Goal: Contribute content: Contribute content

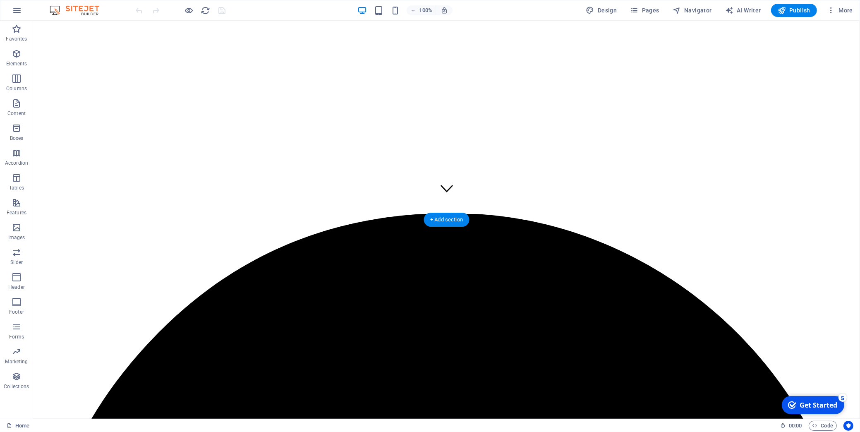
scroll to position [199, 0]
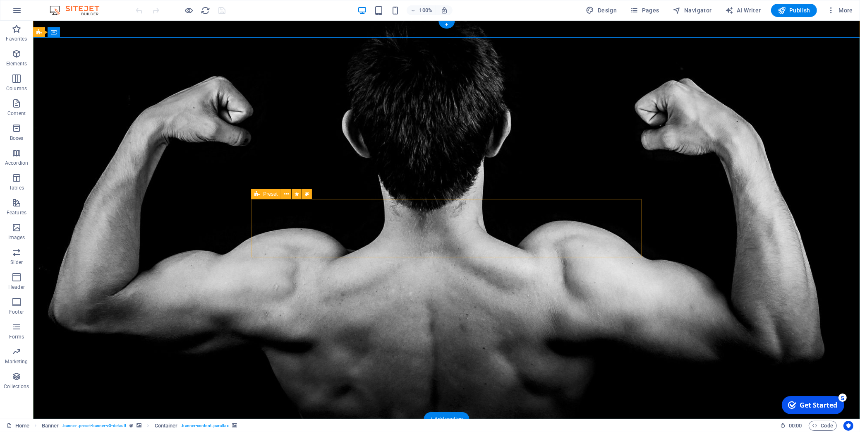
drag, startPoint x: 441, startPoint y: 234, endPoint x: 439, endPoint y: 228, distance: 6.2
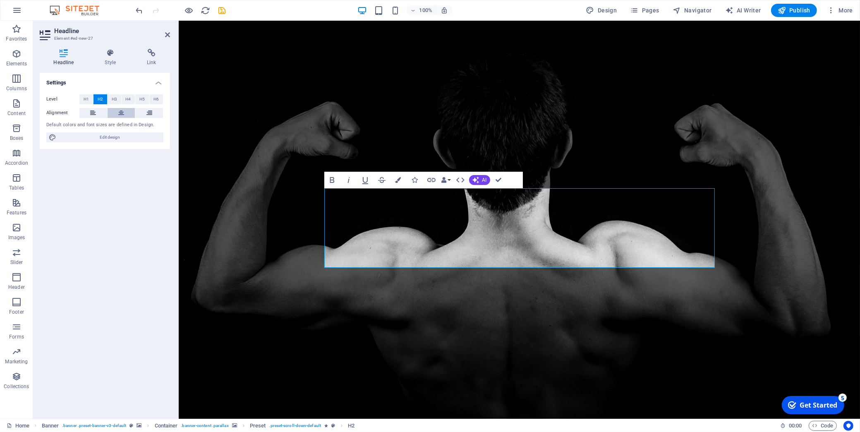
click at [122, 111] on icon at bounding box center [121, 113] width 6 height 10
drag, startPoint x: 574, startPoint y: 250, endPoint x: 319, endPoint y: 198, distance: 261.0
click at [115, 56] on icon at bounding box center [110, 53] width 39 height 8
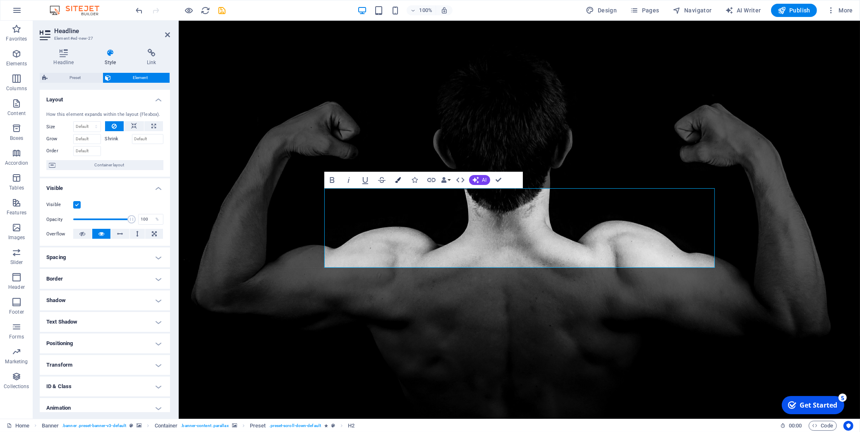
click at [400, 184] on button "Colors" at bounding box center [399, 180] width 16 height 17
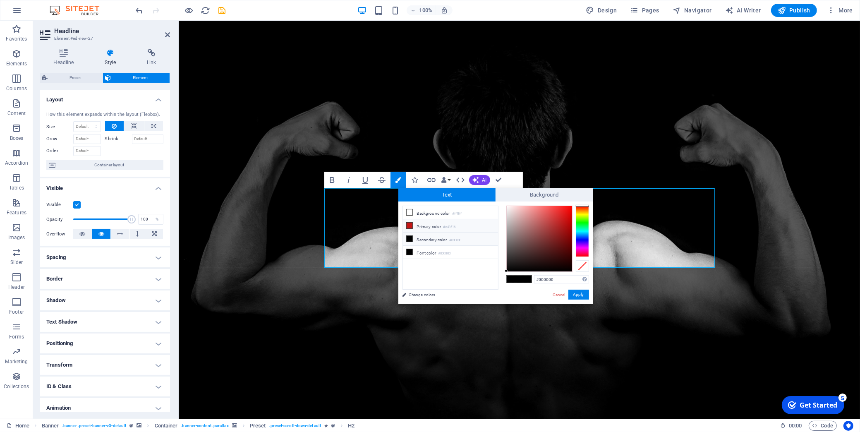
click at [410, 227] on icon at bounding box center [410, 226] width 6 height 6
type input "#fcf7f7"
click at [508, 206] on div at bounding box center [539, 238] width 65 height 65
click at [574, 295] on button "Apply" at bounding box center [578, 295] width 21 height 10
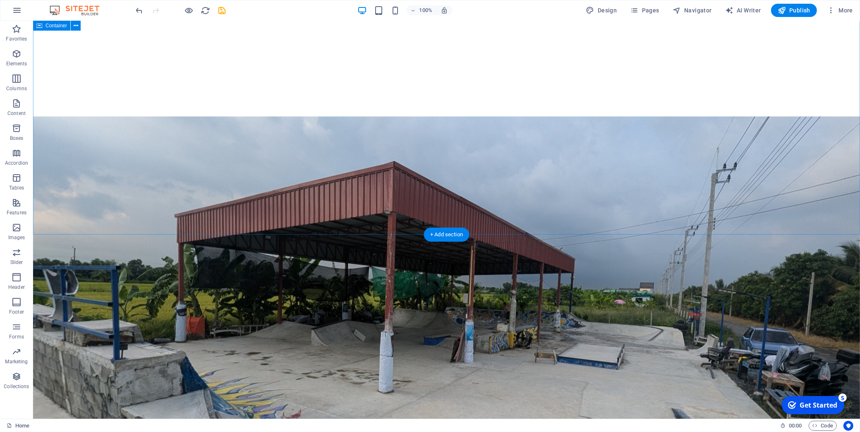
scroll to position [499, 0]
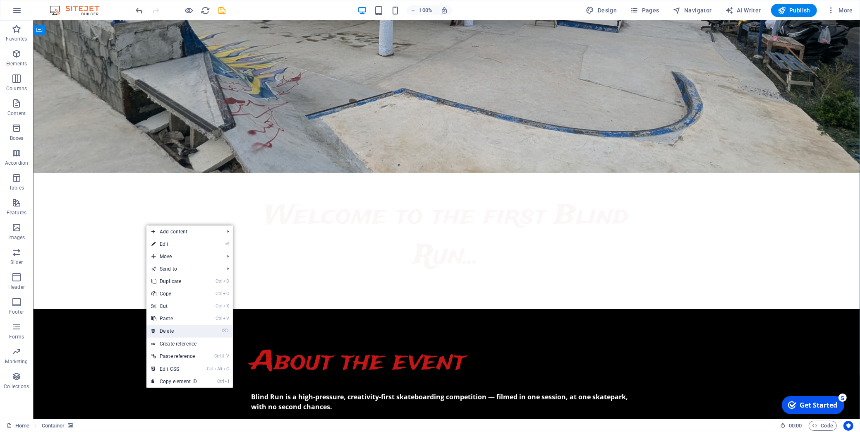
click at [180, 329] on link "⌦ Delete" at bounding box center [173, 331] width 55 height 12
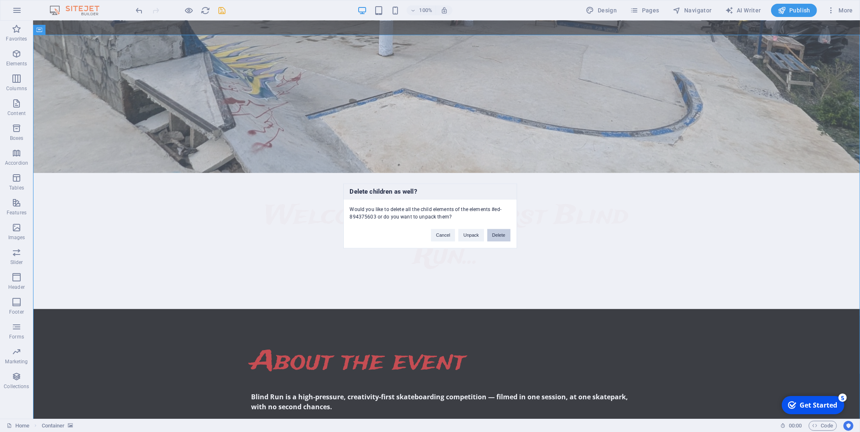
click at [488, 233] on button "Delete" at bounding box center [498, 235] width 23 height 12
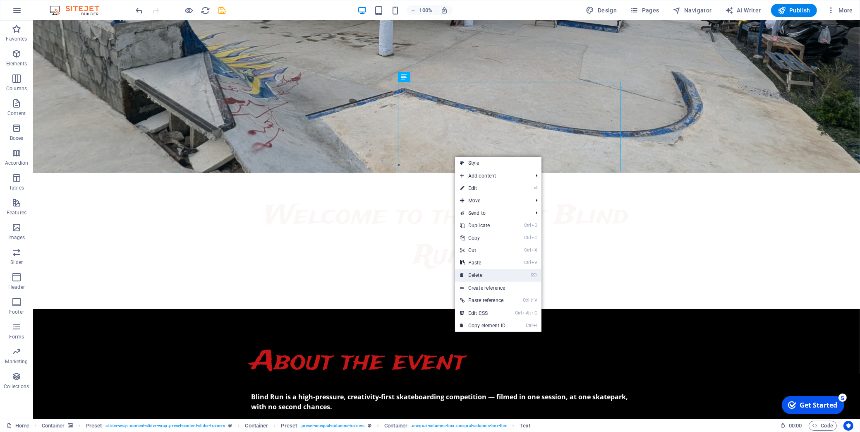
click at [484, 277] on link "⌦ Delete" at bounding box center [482, 275] width 55 height 12
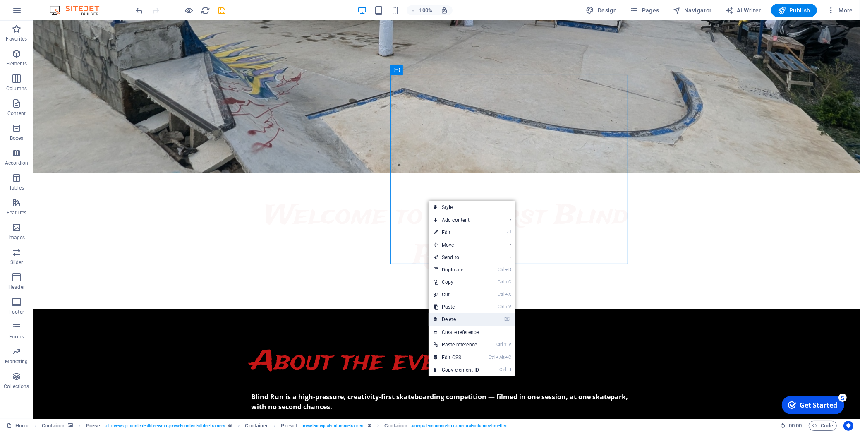
click at [451, 316] on link "⌦ Delete" at bounding box center [456, 319] width 55 height 12
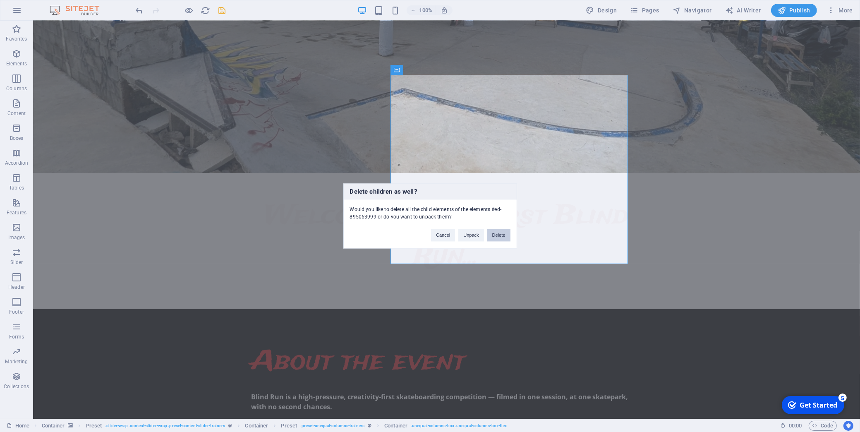
click at [491, 233] on button "Delete" at bounding box center [498, 235] width 23 height 12
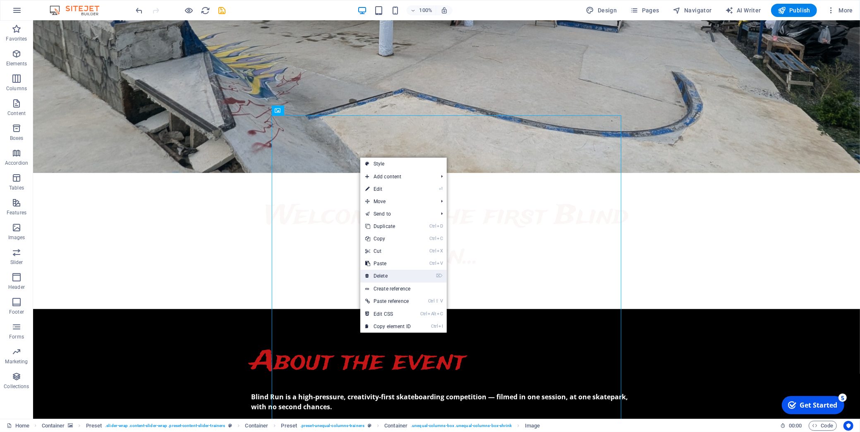
drag, startPoint x: 393, startPoint y: 278, endPoint x: 379, endPoint y: 249, distance: 31.6
click at [393, 278] on link "⌦ Delete" at bounding box center [387, 276] width 55 height 12
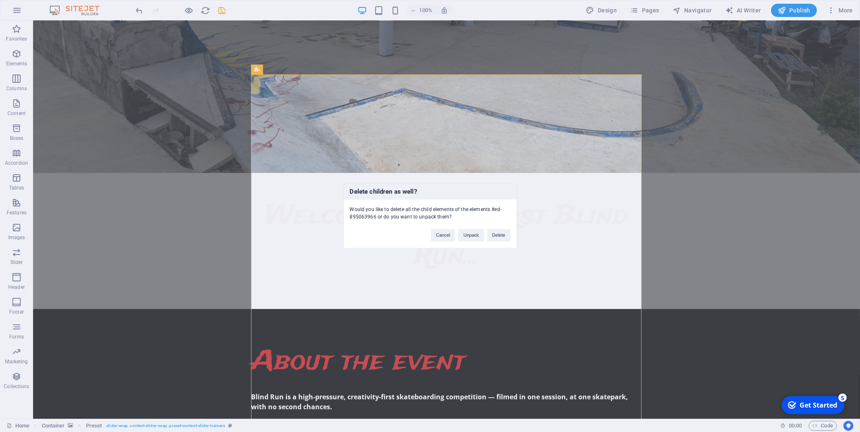
click at [504, 243] on div "Delete children as well? Would you like to delete all the child elements of the…" at bounding box center [430, 216] width 174 height 65
drag, startPoint x: 499, startPoint y: 235, endPoint x: 466, endPoint y: 214, distance: 38.8
click at [499, 235] on button "Delete" at bounding box center [498, 235] width 23 height 12
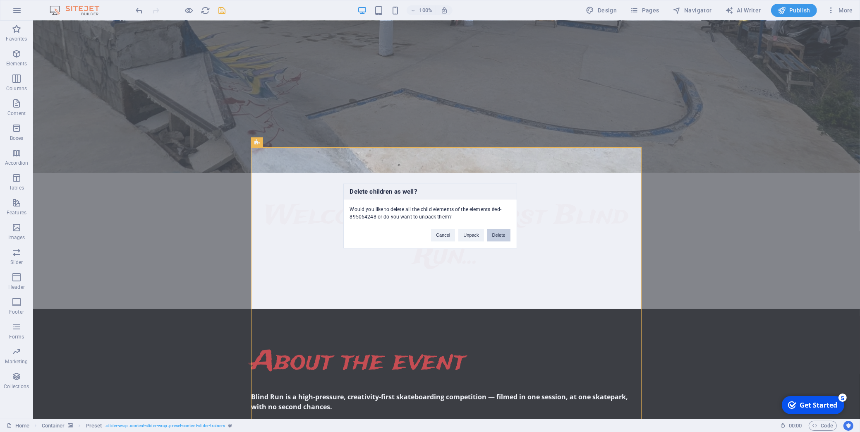
click at [501, 236] on button "Delete" at bounding box center [498, 235] width 23 height 12
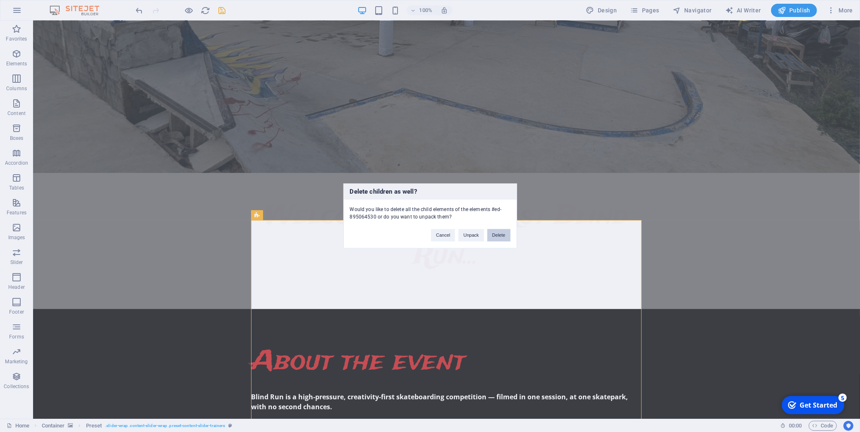
click at [495, 235] on button "Delete" at bounding box center [498, 235] width 23 height 12
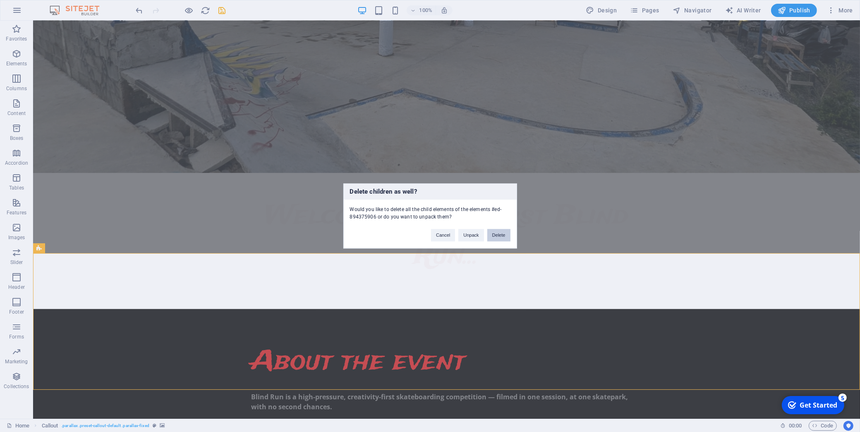
click at [487, 241] on button "Delete" at bounding box center [498, 235] width 23 height 12
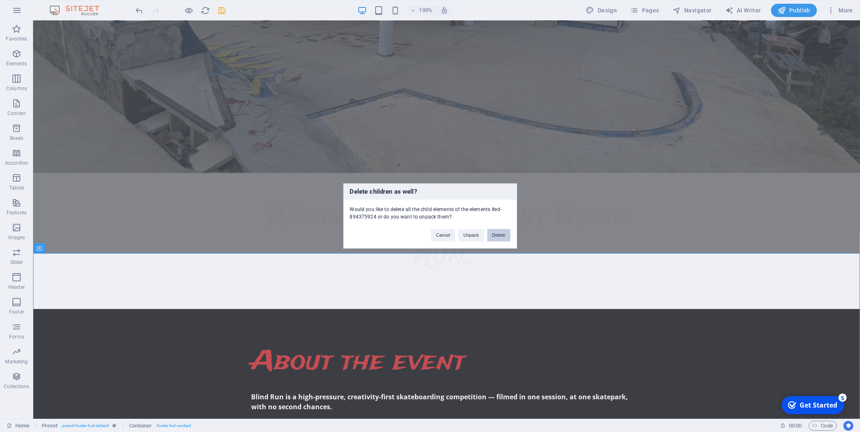
drag, startPoint x: 500, startPoint y: 236, endPoint x: 466, endPoint y: 216, distance: 39.5
click at [500, 236] on button "Delete" at bounding box center [498, 235] width 23 height 12
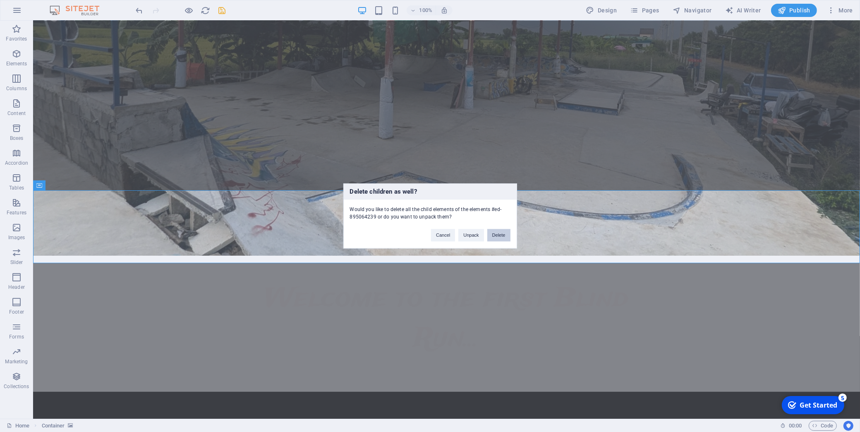
click at [494, 240] on button "Delete" at bounding box center [498, 235] width 23 height 12
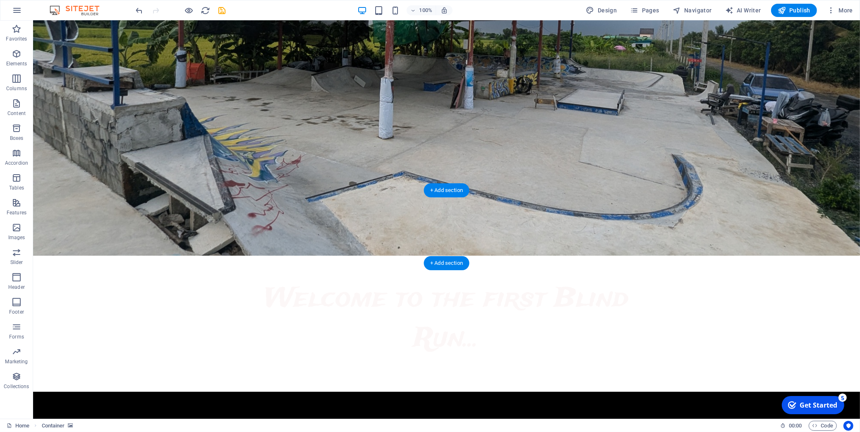
scroll to position [543, 0]
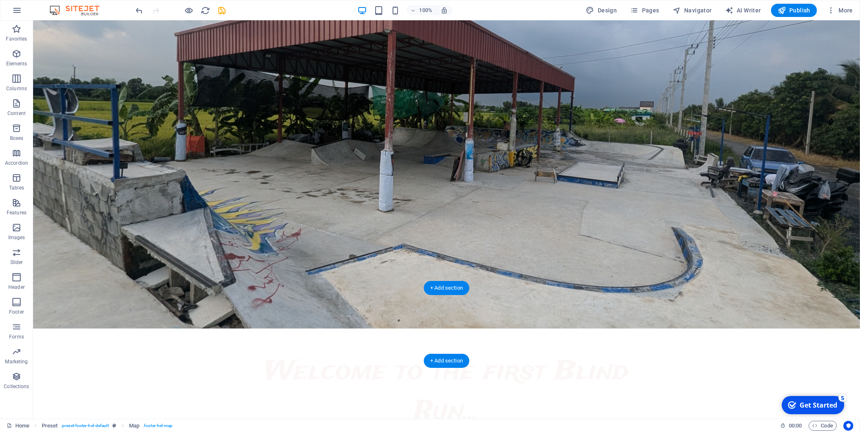
scroll to position [518, 0]
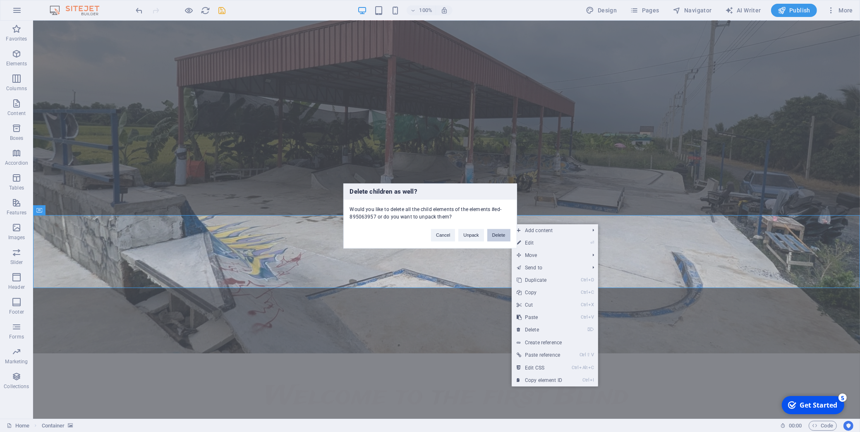
click at [492, 239] on button "Delete" at bounding box center [498, 235] width 23 height 12
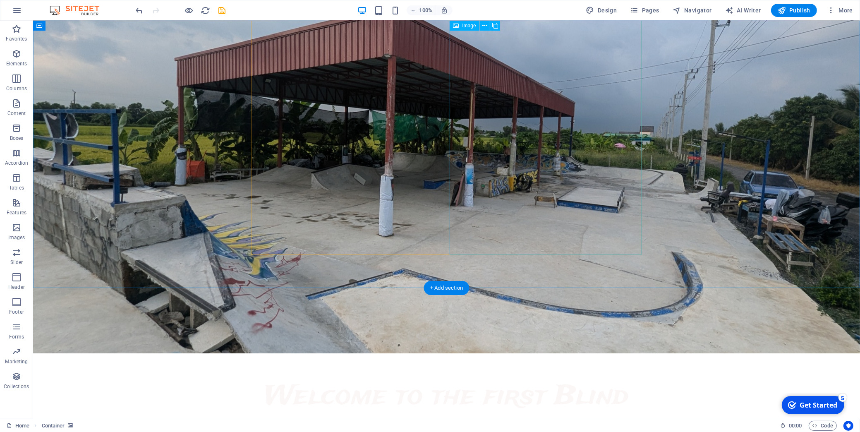
scroll to position [445, 0]
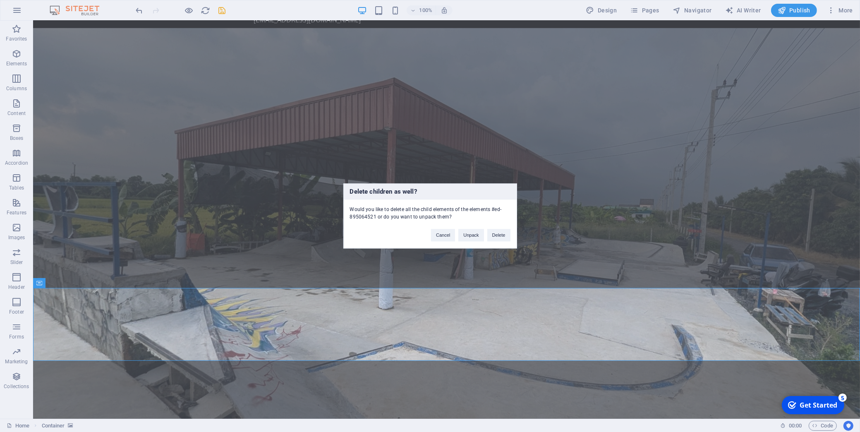
click at [499, 229] on div "Cancel Unpack Delete" at bounding box center [470, 231] width 91 height 21
click at [499, 231] on button "Delete" at bounding box center [498, 235] width 23 height 12
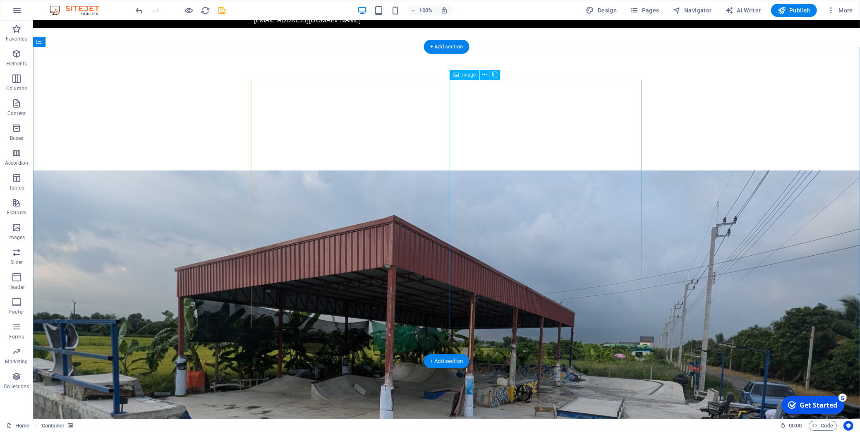
scroll to position [372, 0]
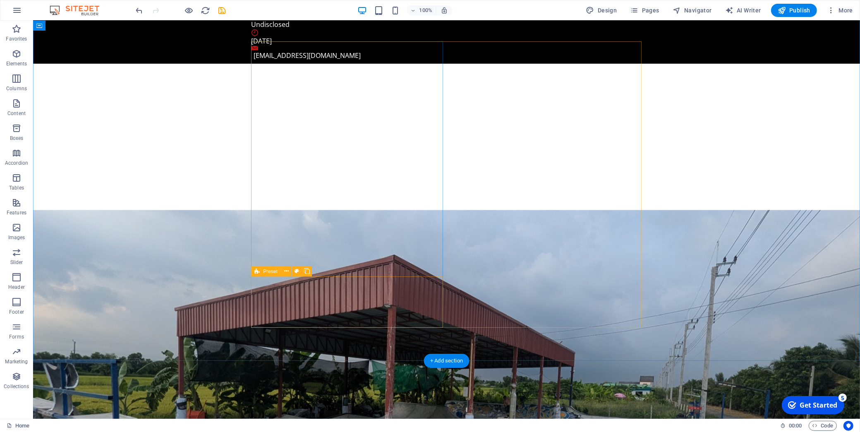
scroll to position [410, 0]
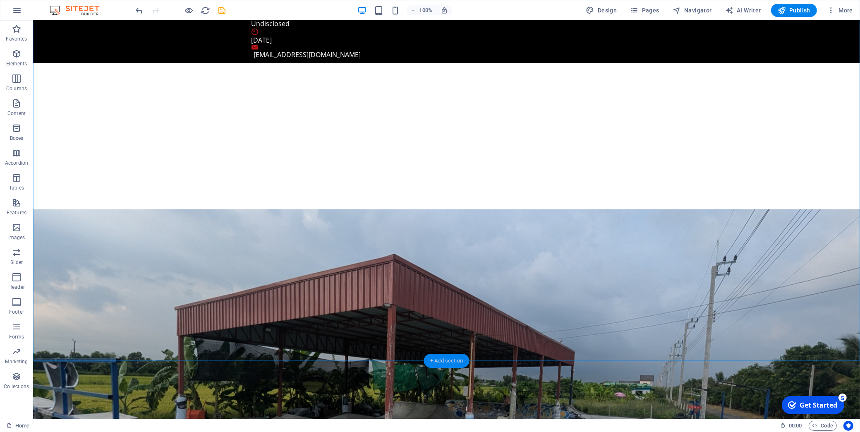
click at [436, 359] on div "+ Add section" at bounding box center [447, 361] width 46 height 14
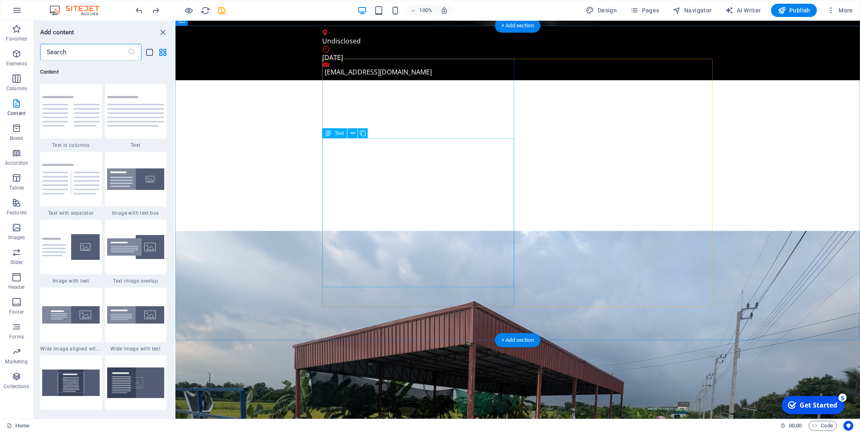
scroll to position [643, 0]
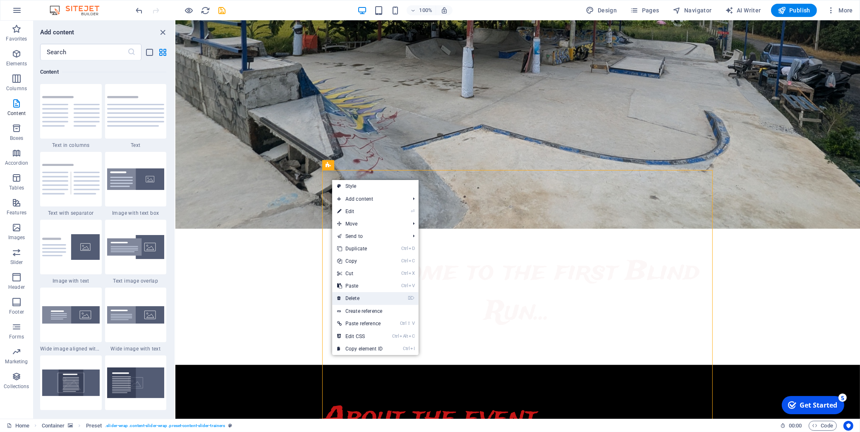
click at [359, 294] on link "⌦ Delete" at bounding box center [359, 298] width 55 height 12
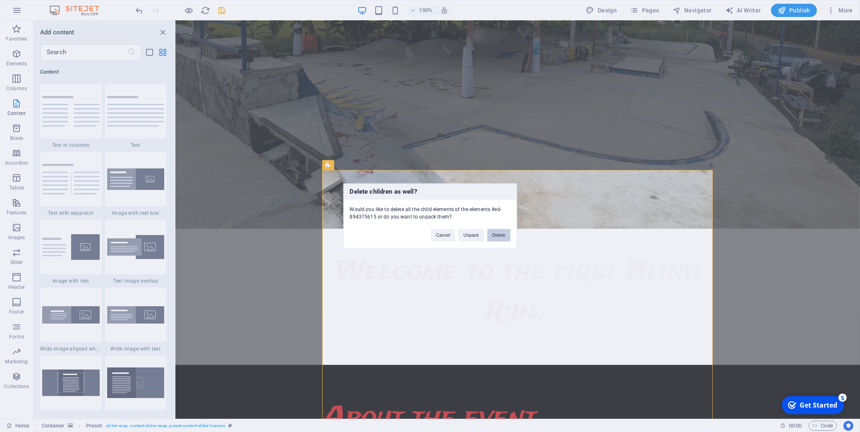
click at [491, 231] on button "Delete" at bounding box center [498, 235] width 23 height 12
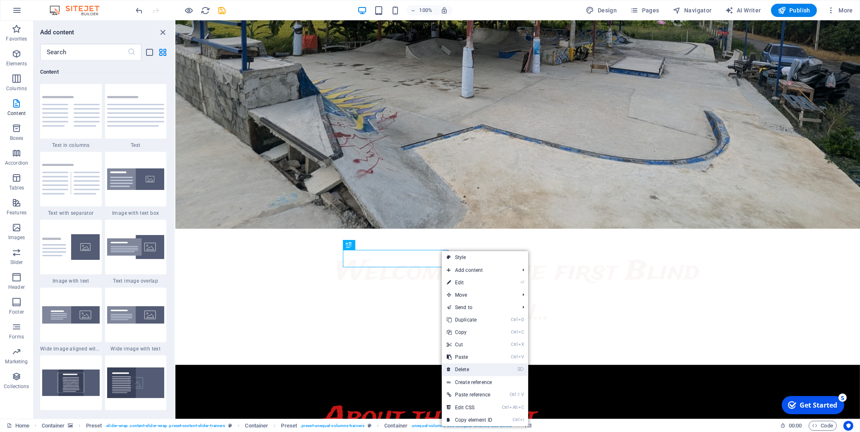
click at [485, 368] on link "⌦ Delete" at bounding box center [469, 369] width 55 height 12
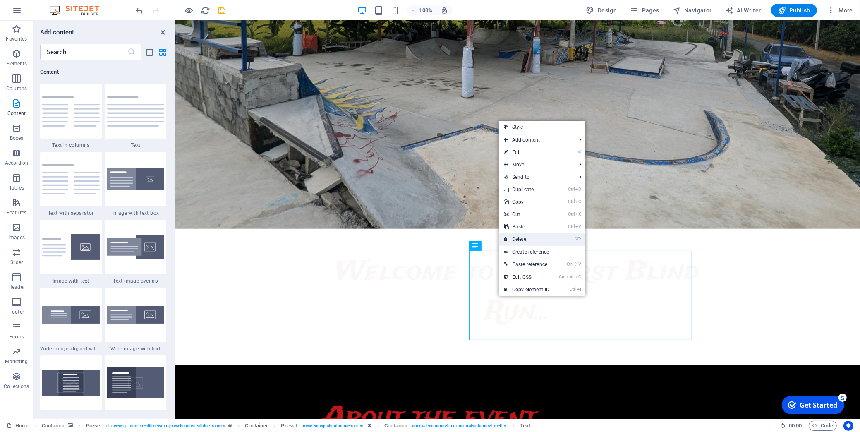
click at [522, 243] on link "⌦ Delete" at bounding box center [526, 239] width 55 height 12
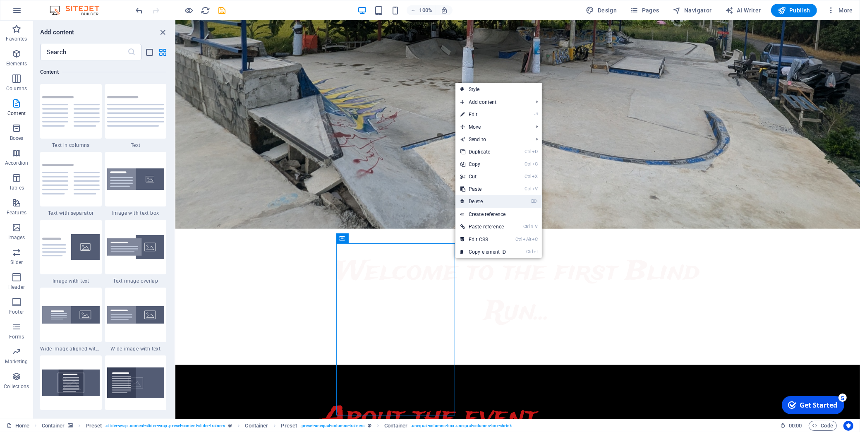
click at [481, 202] on link "⌦ Delete" at bounding box center [483, 201] width 55 height 12
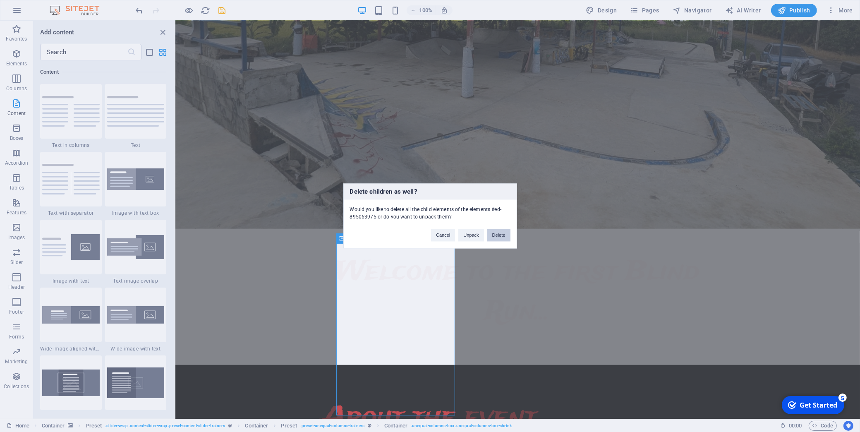
click at [503, 235] on button "Delete" at bounding box center [498, 235] width 23 height 12
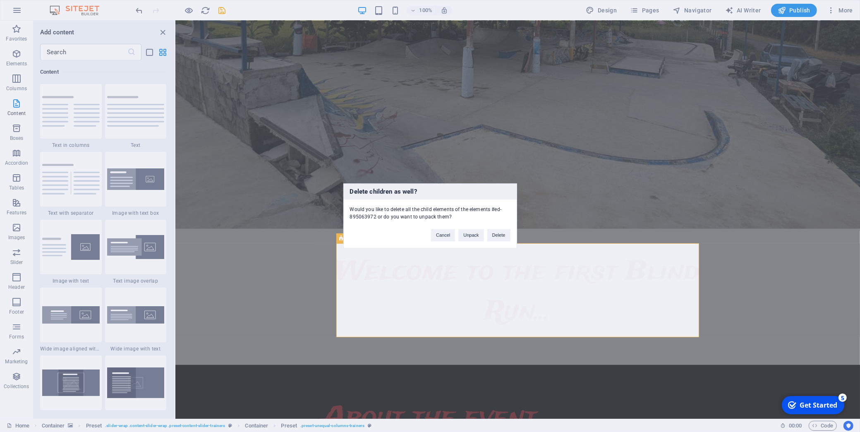
click at [514, 233] on div "Cancel Unpack Delete" at bounding box center [470, 231] width 91 height 21
click at [499, 233] on button "Delete" at bounding box center [498, 235] width 23 height 12
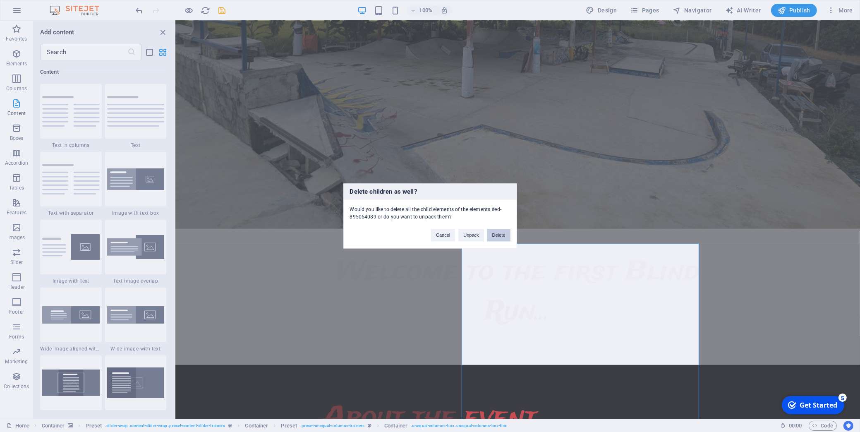
click at [501, 236] on button "Delete" at bounding box center [498, 235] width 23 height 12
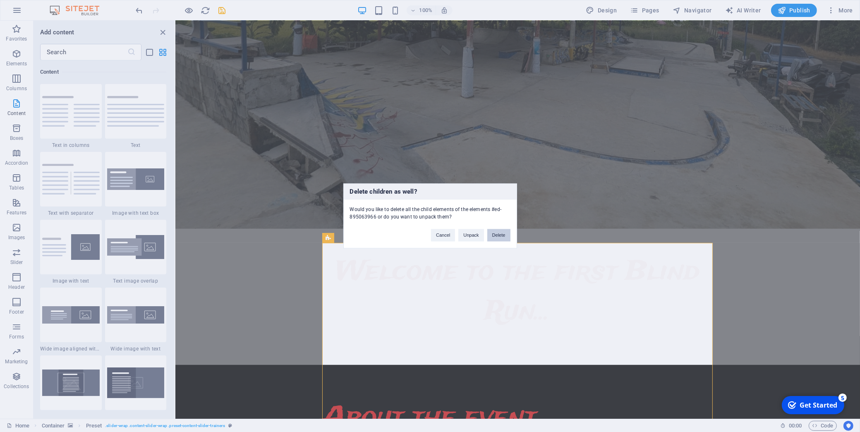
click at [506, 234] on button "Delete" at bounding box center [498, 235] width 23 height 12
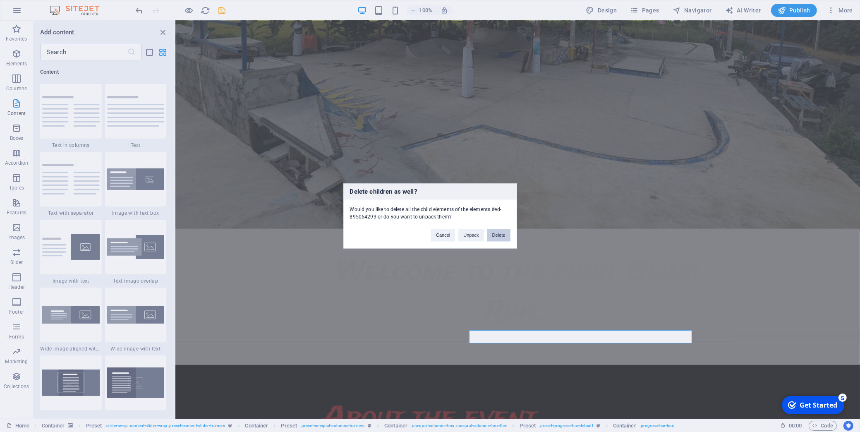
click at [495, 237] on button "Delete" at bounding box center [498, 235] width 23 height 12
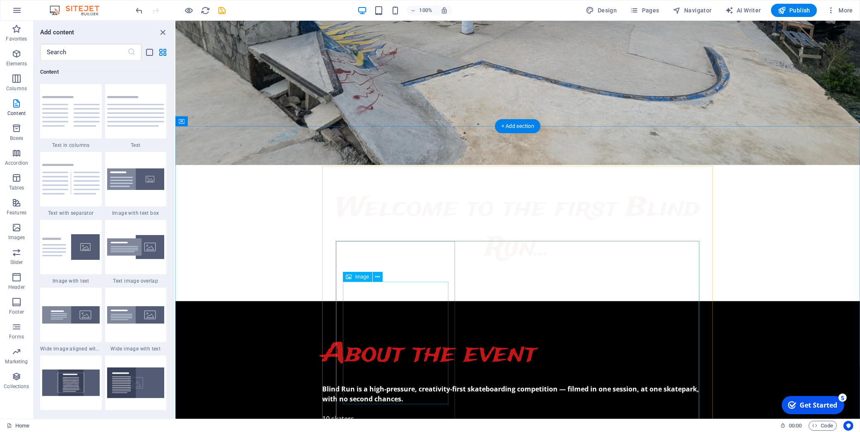
scroll to position [792, 0]
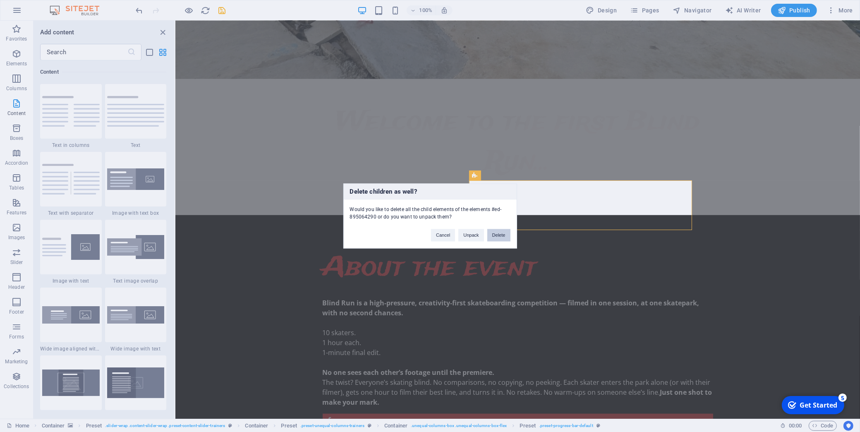
click at [506, 233] on button "Delete" at bounding box center [498, 235] width 23 height 12
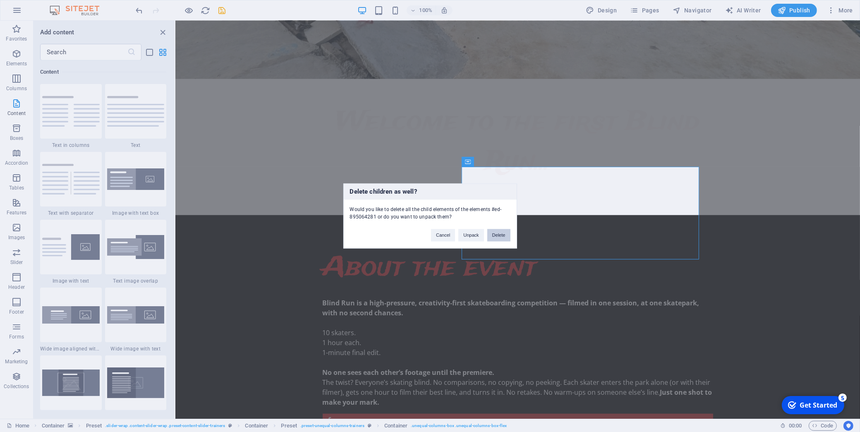
click at [500, 238] on button "Delete" at bounding box center [498, 235] width 23 height 12
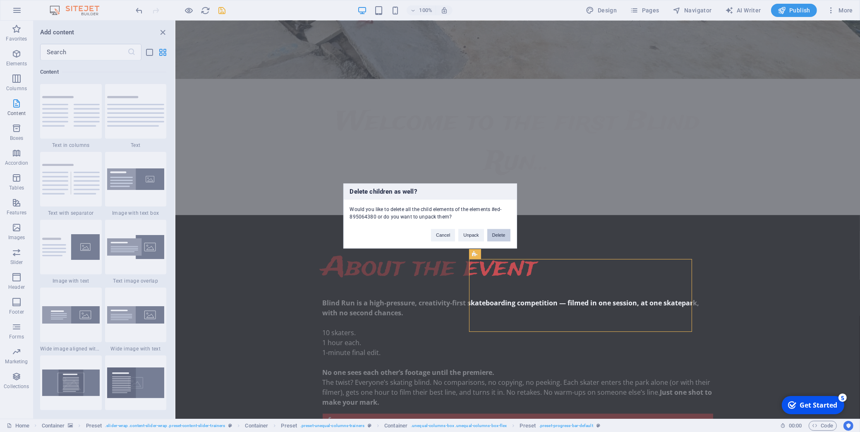
click at [491, 240] on button "Delete" at bounding box center [498, 235] width 23 height 12
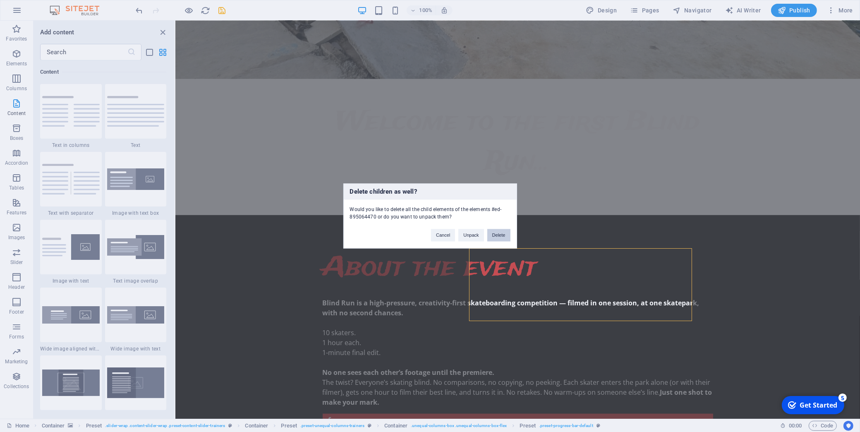
click at [501, 238] on button "Delete" at bounding box center [498, 235] width 23 height 12
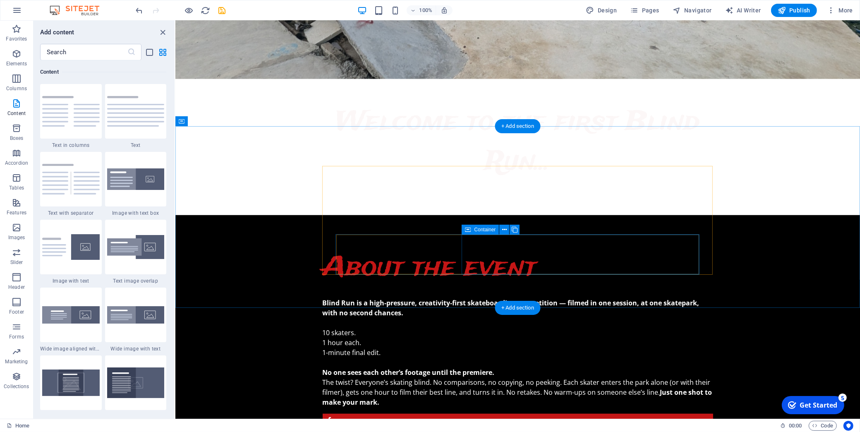
drag, startPoint x: 502, startPoint y: 256, endPoint x: 415, endPoint y: 256, distance: 87.3
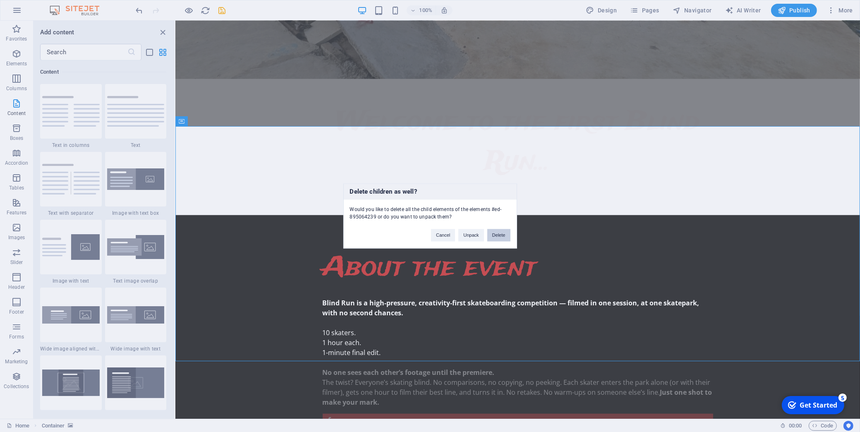
click at [507, 235] on button "Delete" at bounding box center [498, 235] width 23 height 12
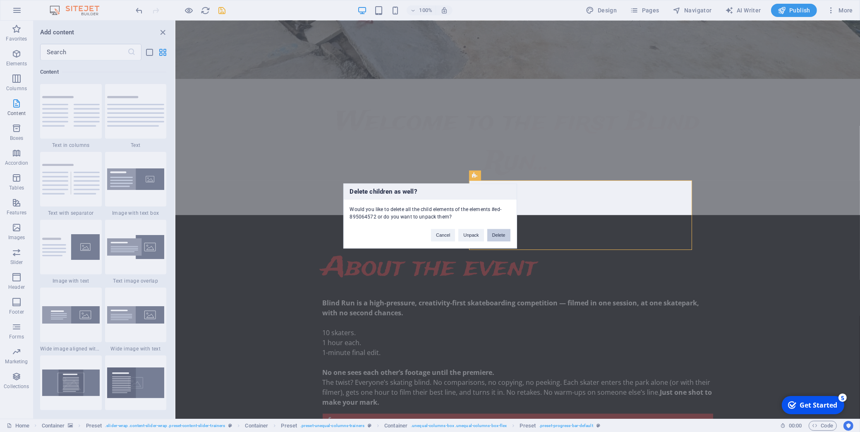
click at [506, 230] on button "Delete" at bounding box center [498, 235] width 23 height 12
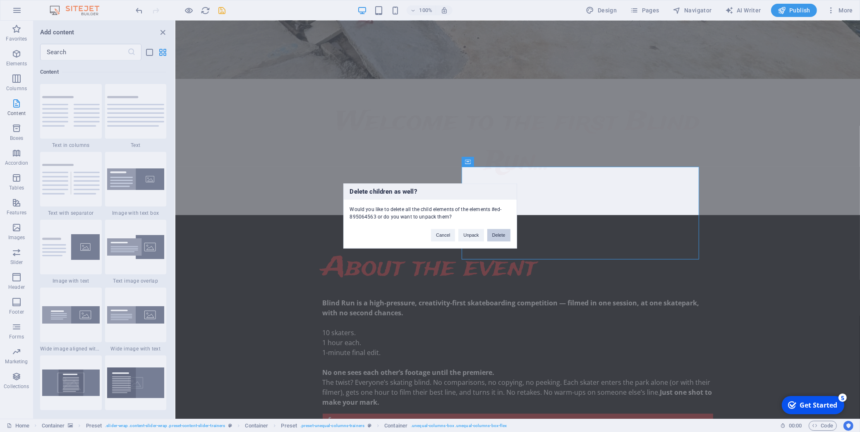
click at [504, 233] on button "Delete" at bounding box center [498, 235] width 23 height 12
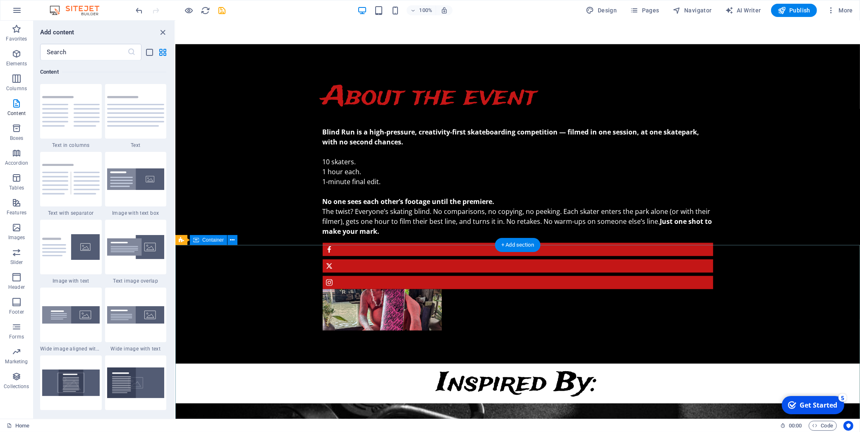
scroll to position [1042, 0]
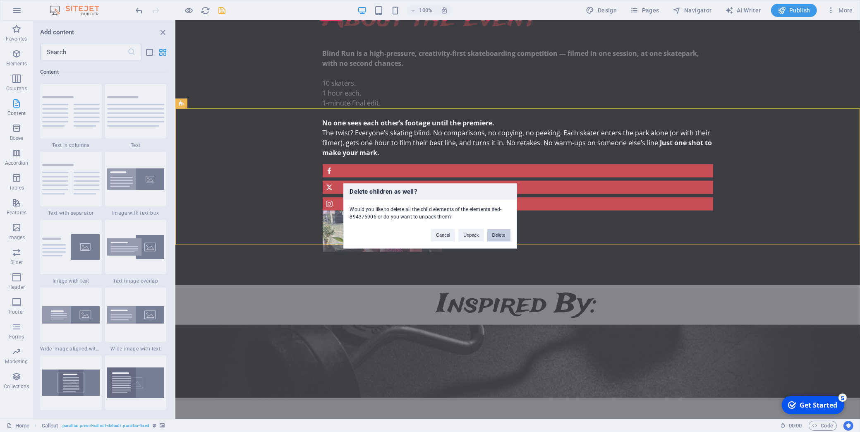
click at [489, 238] on button "Delete" at bounding box center [498, 235] width 23 height 12
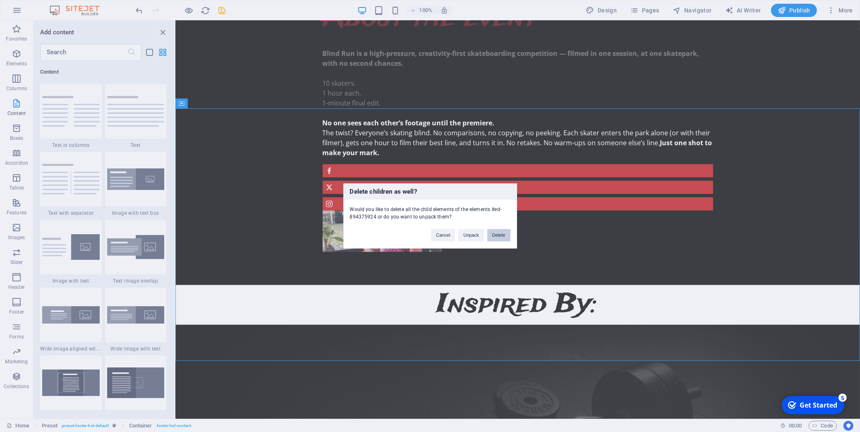
click at [505, 239] on button "Delete" at bounding box center [498, 235] width 23 height 12
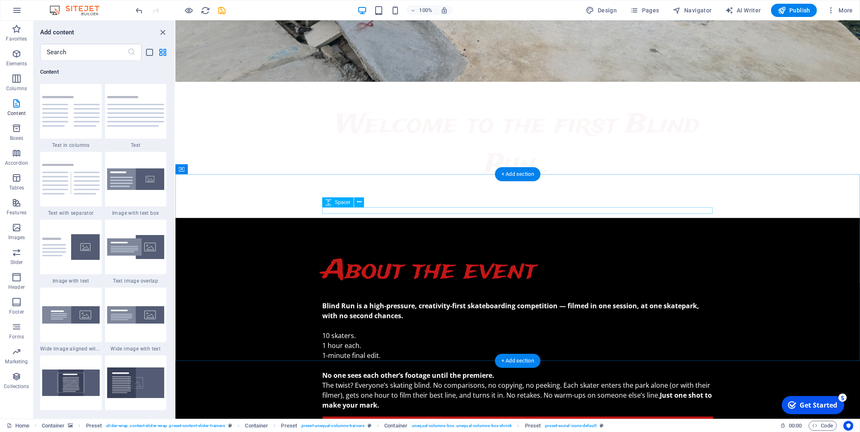
scroll to position [745, 0]
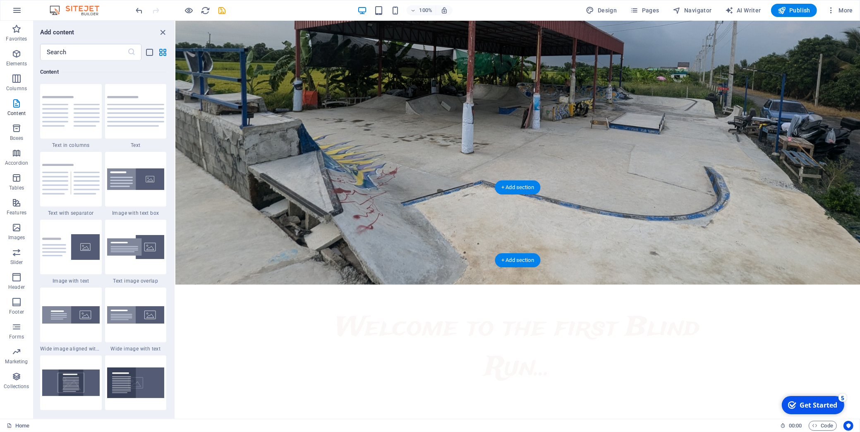
scroll to position [585, 0]
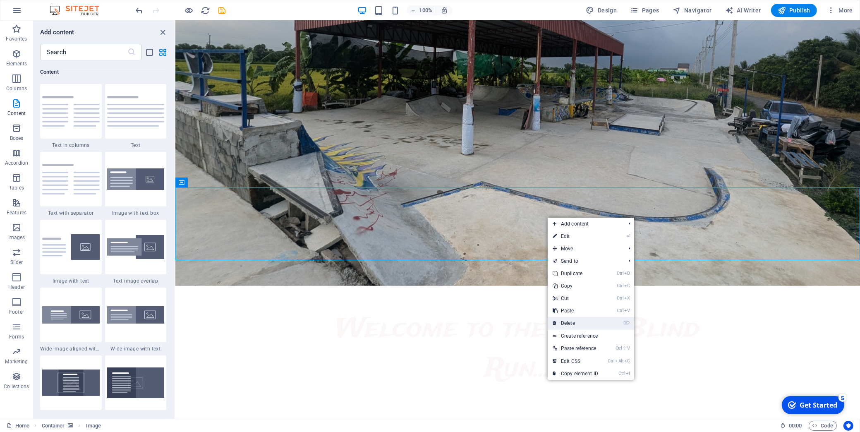
click at [572, 324] on link "⌦ Delete" at bounding box center [575, 323] width 55 height 12
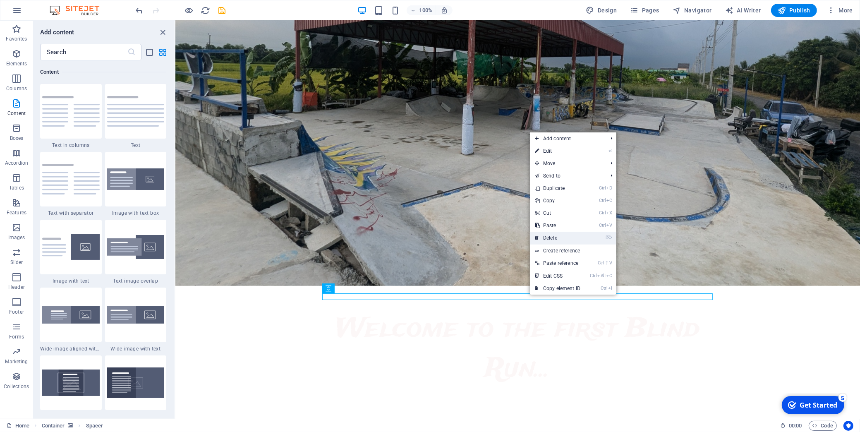
click at [554, 243] on link "⌦ Delete" at bounding box center [557, 238] width 55 height 12
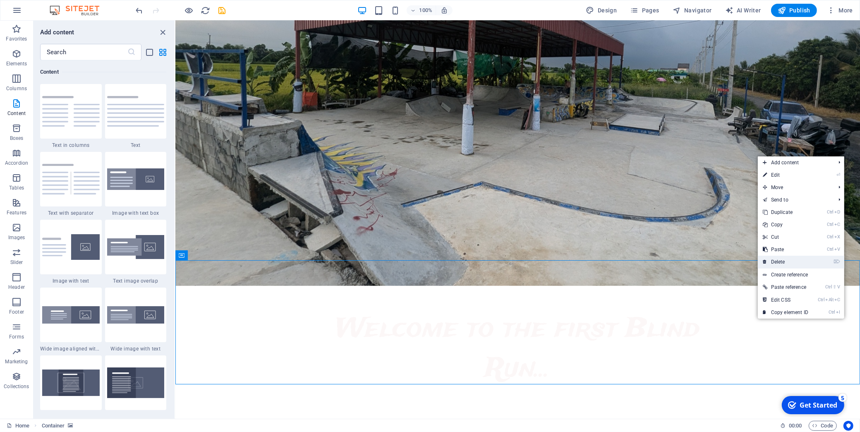
click at [777, 258] on link "⌦ Delete" at bounding box center [785, 262] width 55 height 12
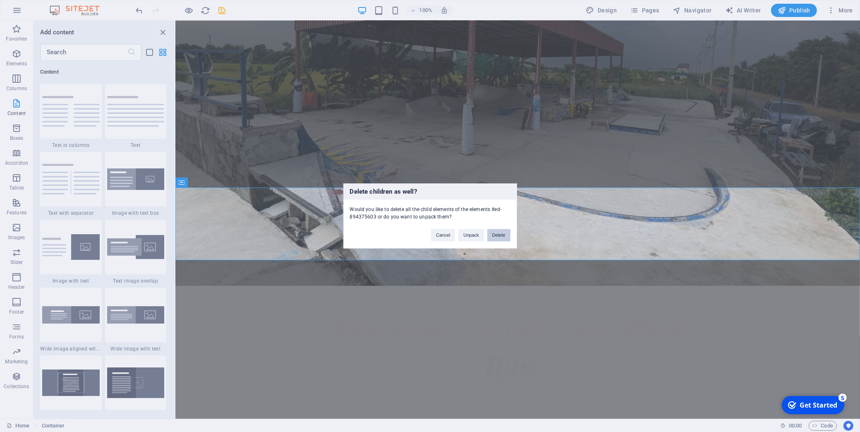
click at [494, 234] on button "Delete" at bounding box center [498, 235] width 23 height 12
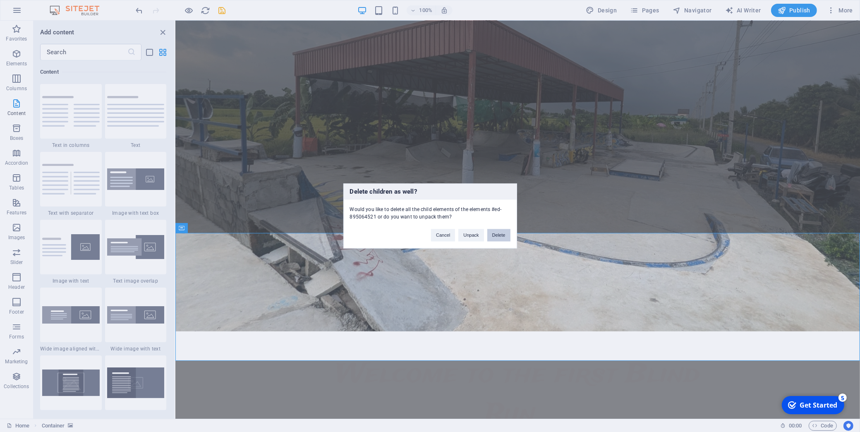
click at [499, 240] on button "Delete" at bounding box center [498, 235] width 23 height 12
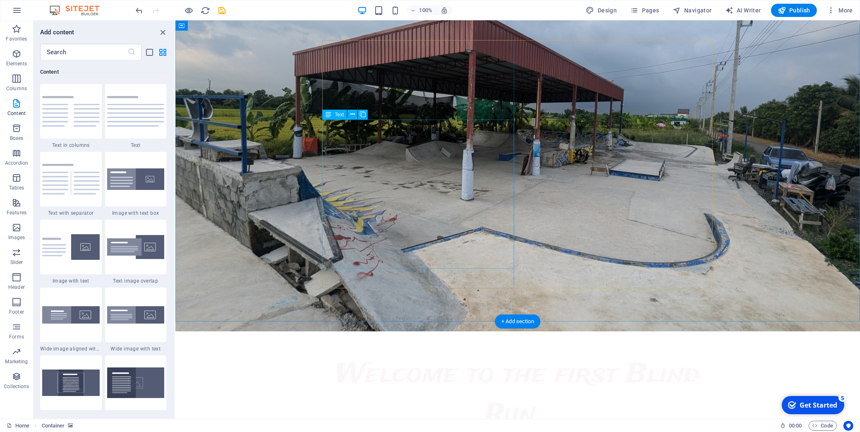
scroll to position [412, 0]
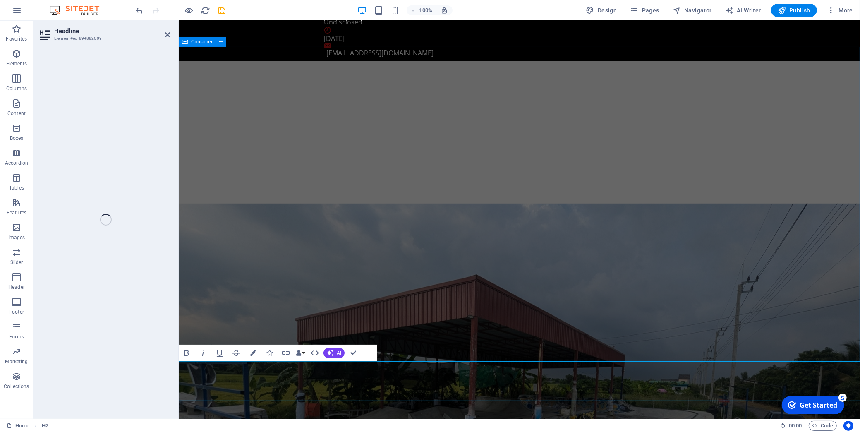
scroll to position [372, 0]
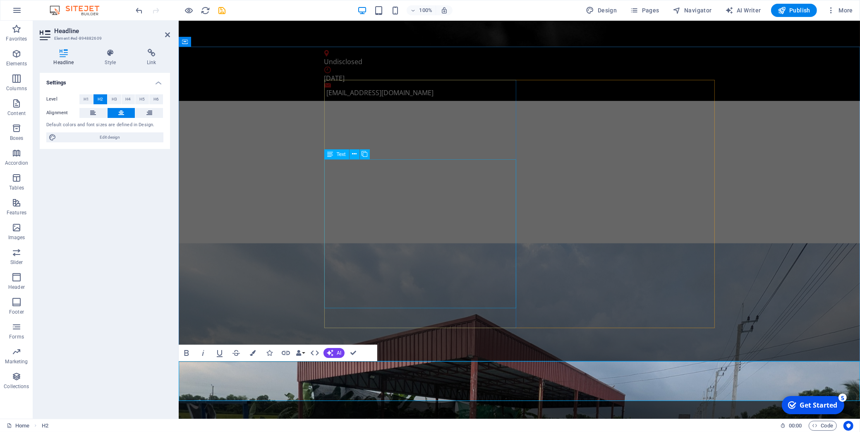
drag, startPoint x: 493, startPoint y: 269, endPoint x: 627, endPoint y: 271, distance: 134.1
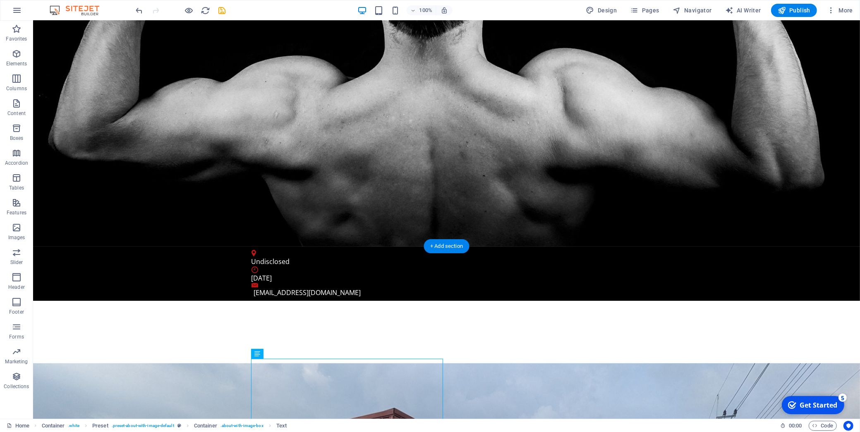
scroll to position [0, 0]
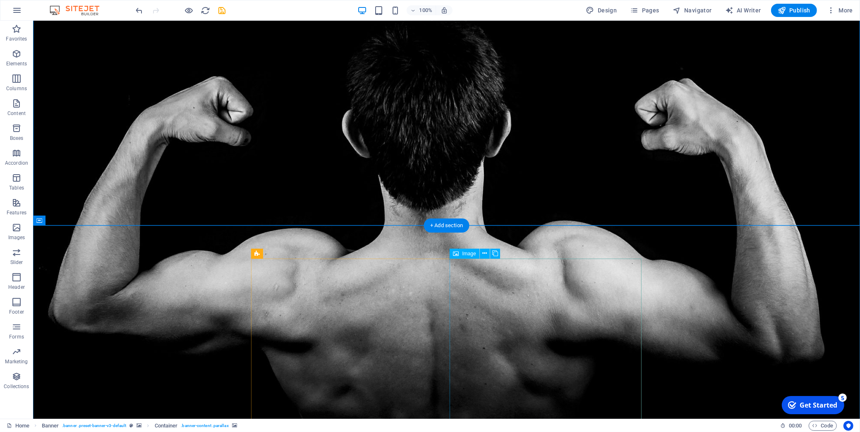
scroll to position [299, 0]
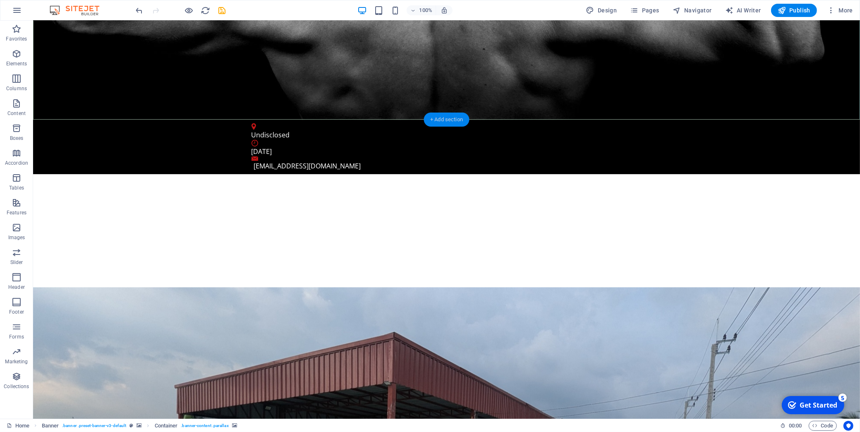
click at [433, 117] on div "+ Add section" at bounding box center [447, 120] width 46 height 14
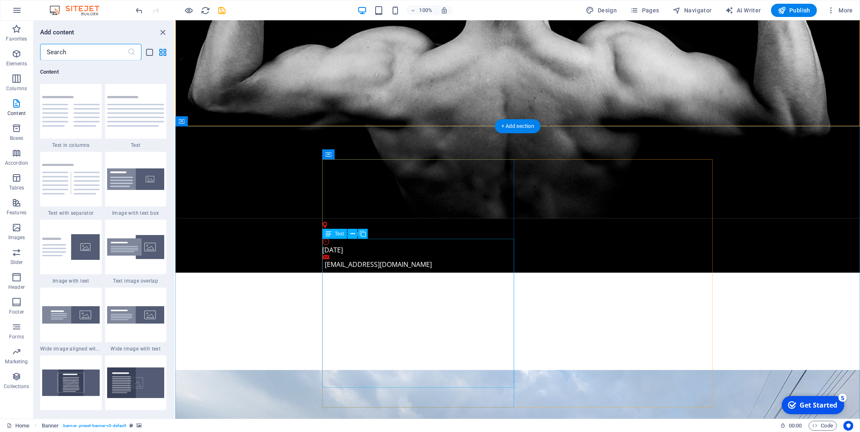
scroll to position [149, 0]
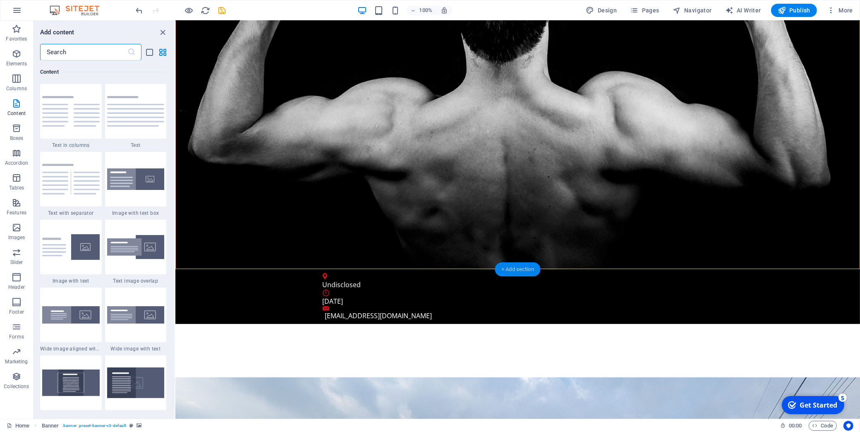
click at [504, 271] on div "+ Add section" at bounding box center [518, 269] width 46 height 14
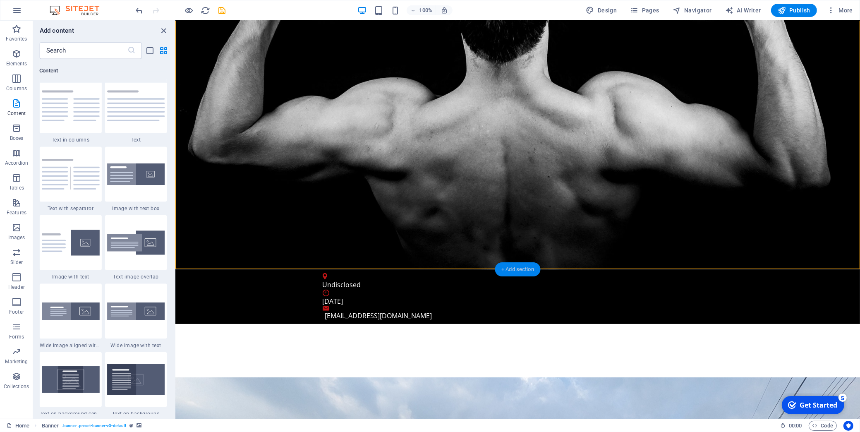
scroll to position [1456, 0]
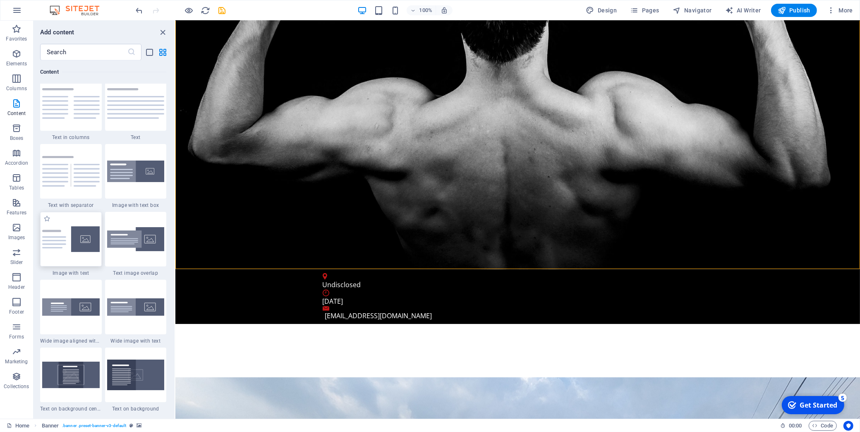
click at [71, 248] on img at bounding box center [71, 239] width 58 height 26
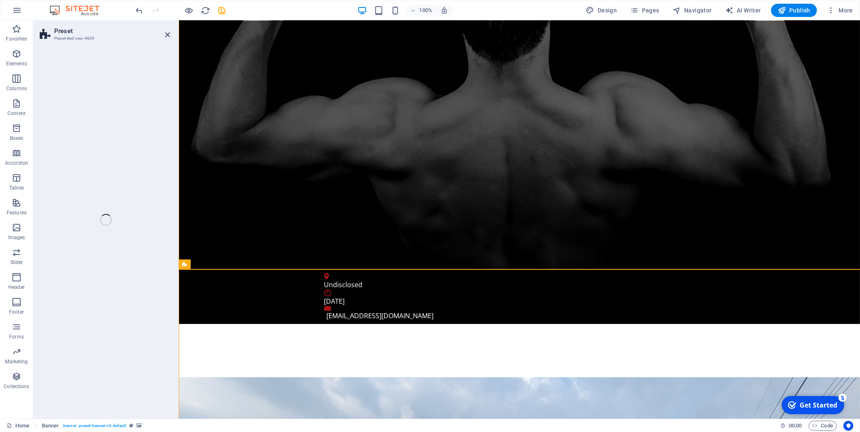
select select "rem"
select select "px"
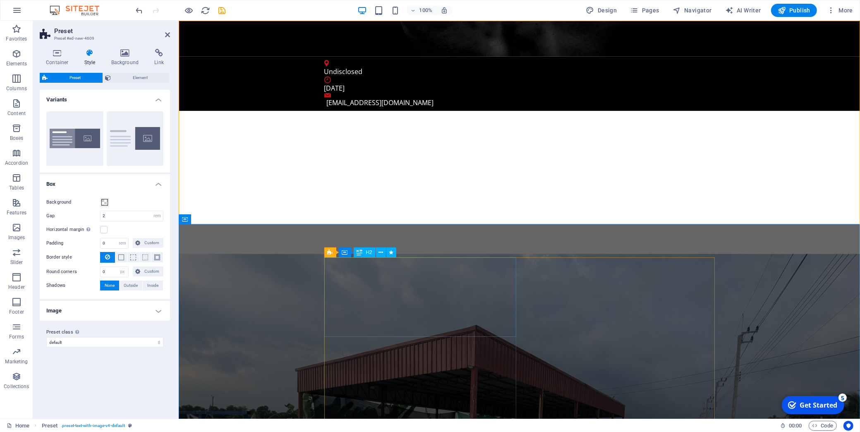
scroll to position [349, 0]
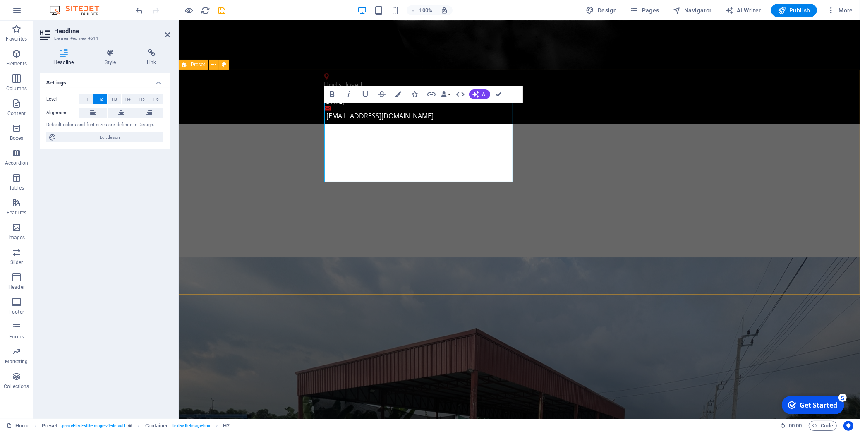
drag, startPoint x: 610, startPoint y: 251, endPoint x: 612, endPoint y: 231, distance: 19.5
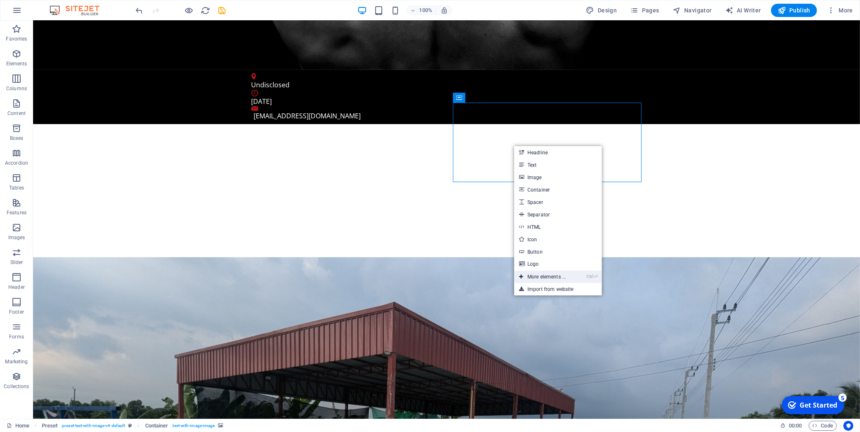
click at [540, 278] on link "Ctrl ⏎ More elements ..." at bounding box center [542, 277] width 57 height 12
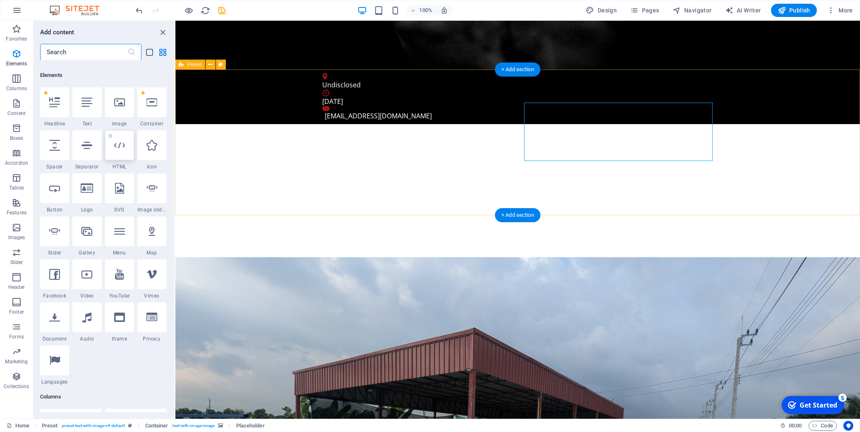
scroll to position [88, 0]
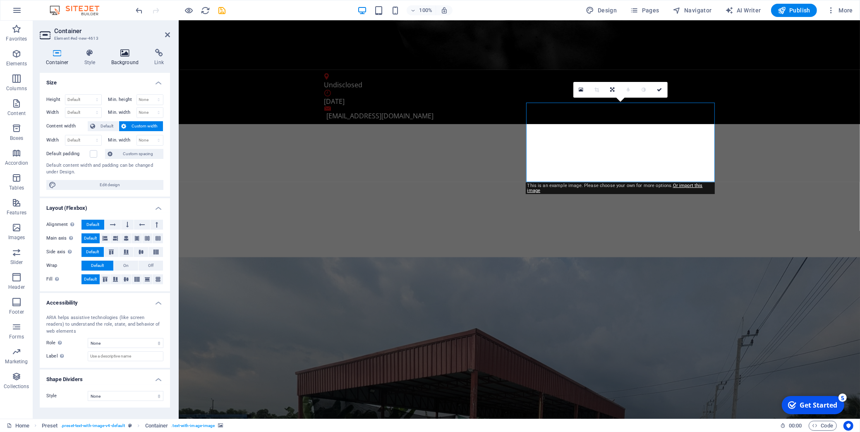
click at [116, 59] on h4 "Background" at bounding box center [126, 57] width 43 height 17
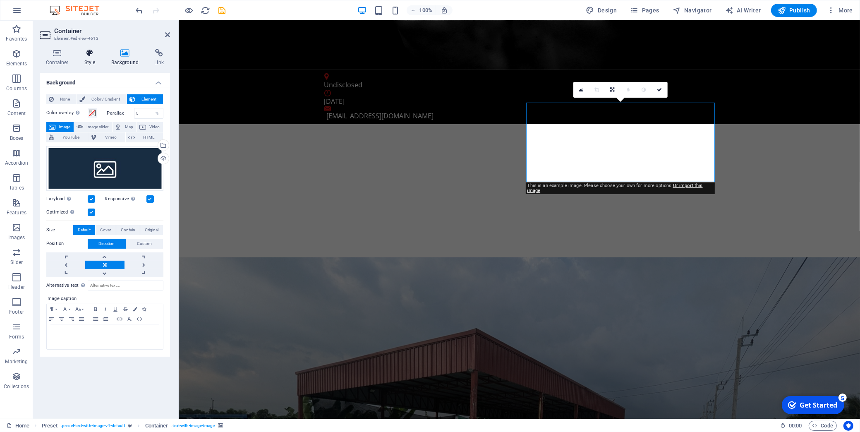
click at [82, 58] on h4 "Style" at bounding box center [91, 57] width 27 height 17
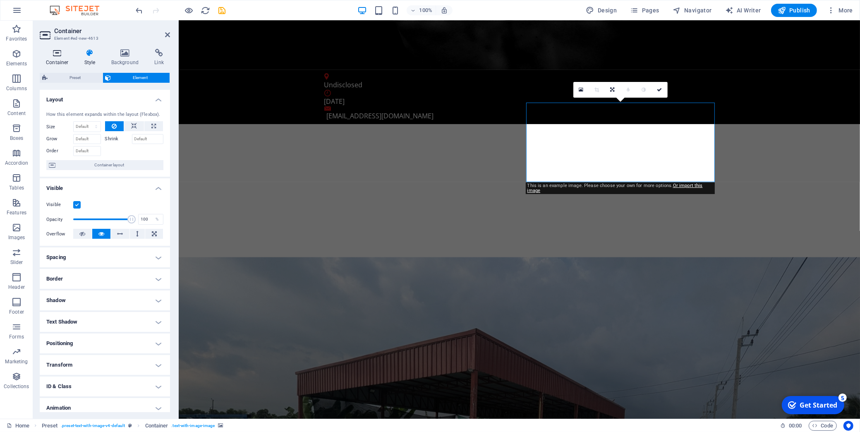
click at [59, 62] on h4 "Container" at bounding box center [59, 57] width 38 height 17
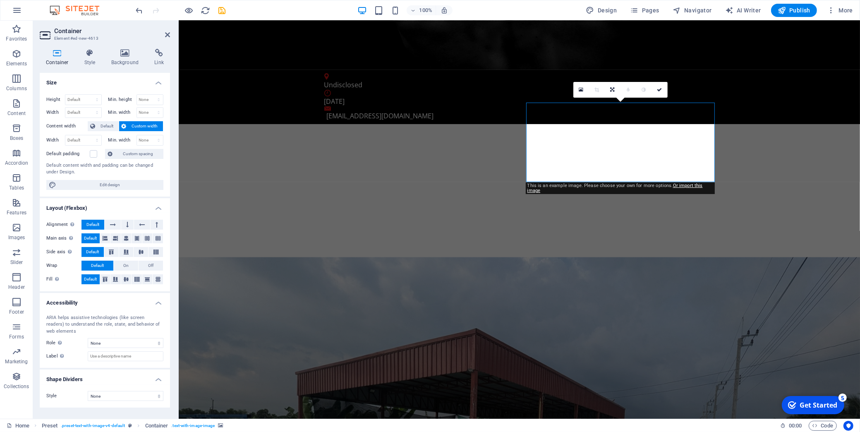
click at [164, 38] on header "Container Element #ed-new-4613" at bounding box center [105, 32] width 130 height 22
click at [167, 35] on icon at bounding box center [167, 34] width 5 height 7
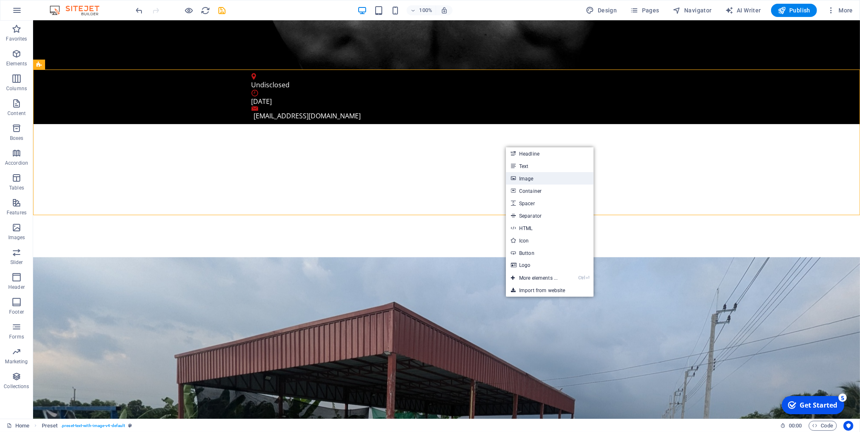
click at [532, 182] on link "Image" at bounding box center [550, 178] width 88 height 12
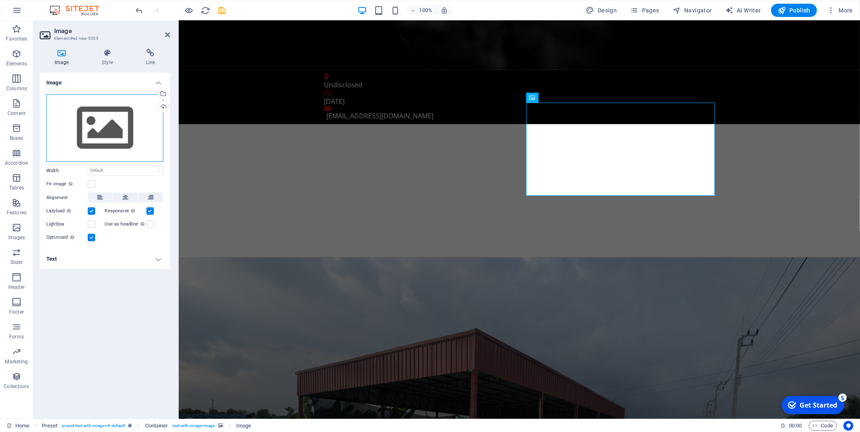
click at [131, 100] on div "Drag files here, click to choose files or select files from Files or our free s…" at bounding box center [104, 128] width 117 height 68
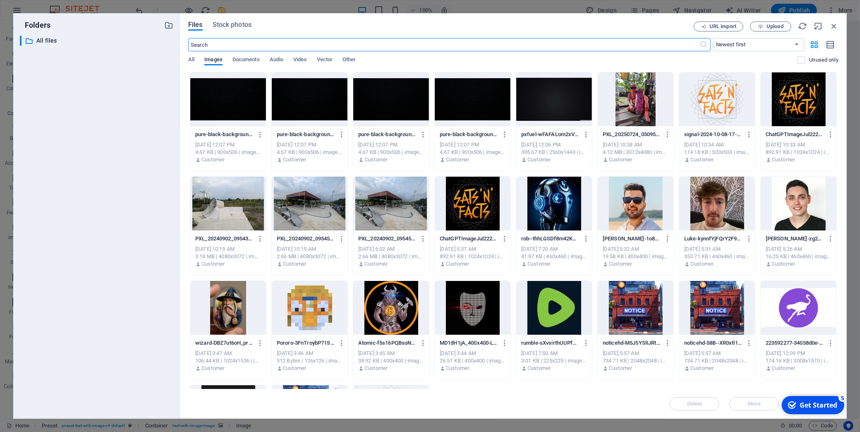
click at [480, 209] on div at bounding box center [473, 204] width 76 height 54
drag, startPoint x: 480, startPoint y: 209, endPoint x: 540, endPoint y: 351, distance: 154.1
click at [480, 209] on div "1" at bounding box center [473, 204] width 76 height 54
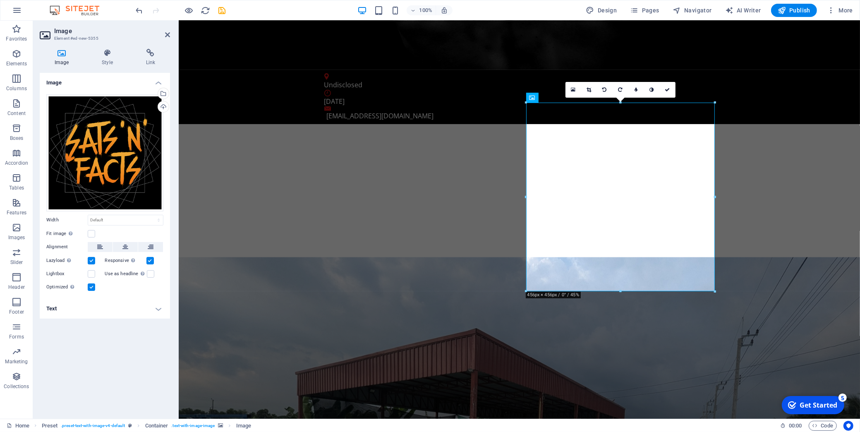
click at [217, 10] on div at bounding box center [180, 10] width 93 height 13
click at [220, 10] on icon "save" at bounding box center [223, 11] width 10 height 10
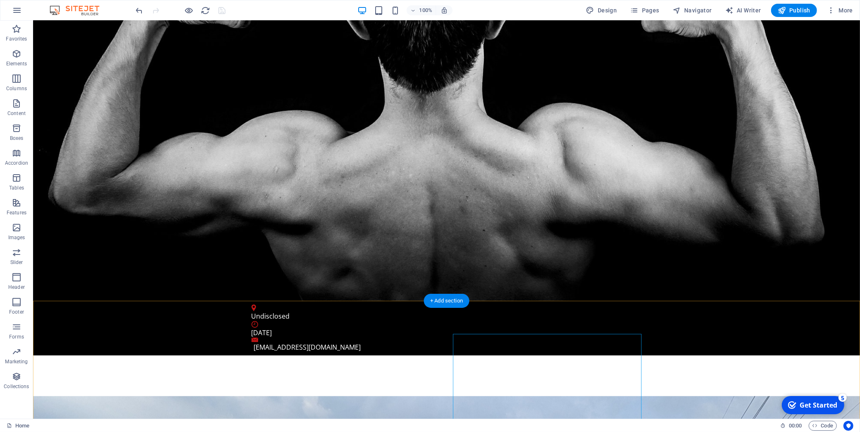
scroll to position [0, 0]
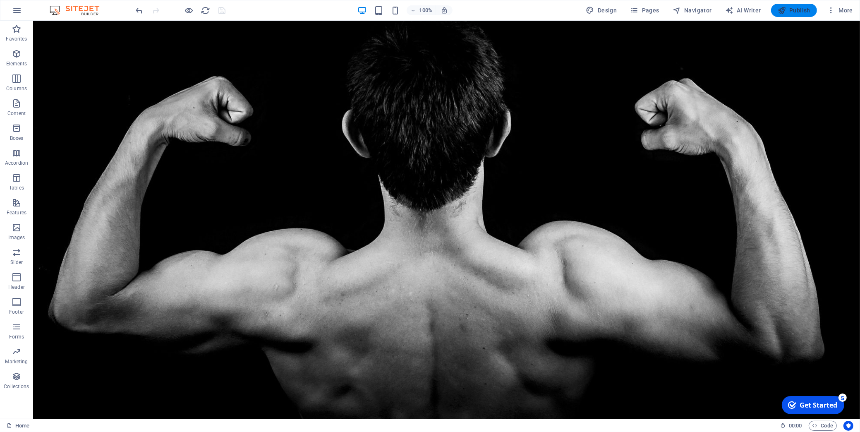
click at [790, 10] on span "Publish" at bounding box center [794, 10] width 33 height 8
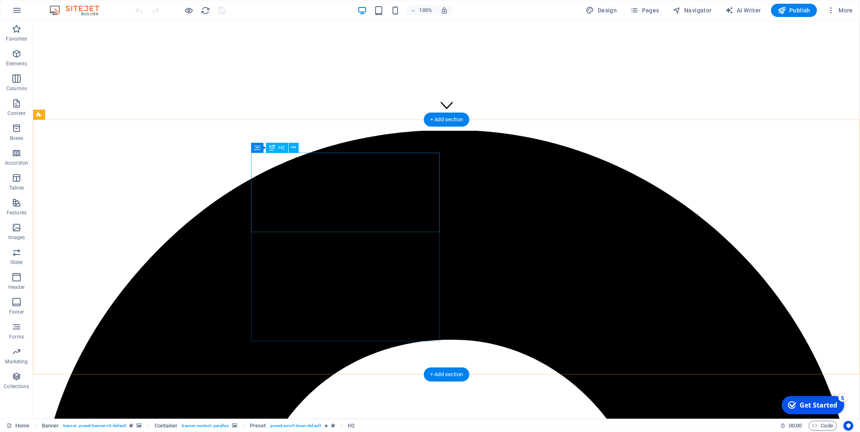
scroll to position [599, 0]
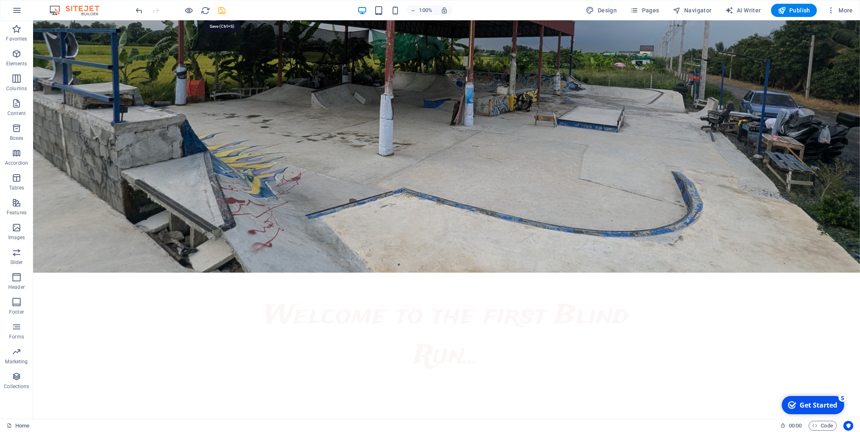
click at [220, 10] on icon "save" at bounding box center [223, 11] width 10 height 10
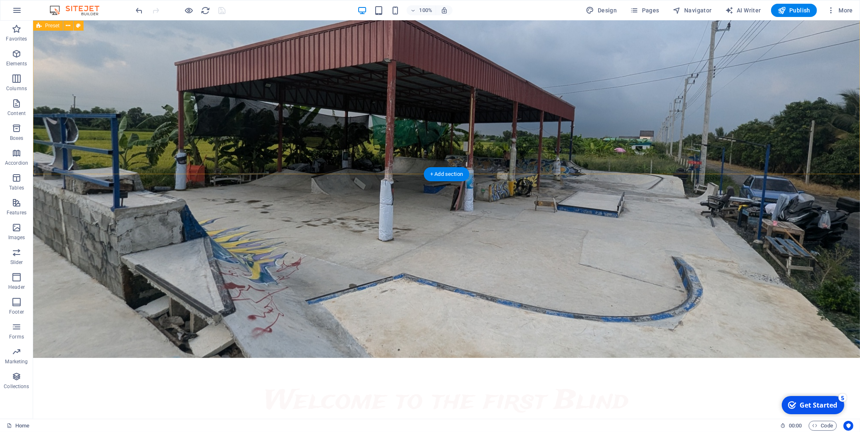
scroll to position [499, 0]
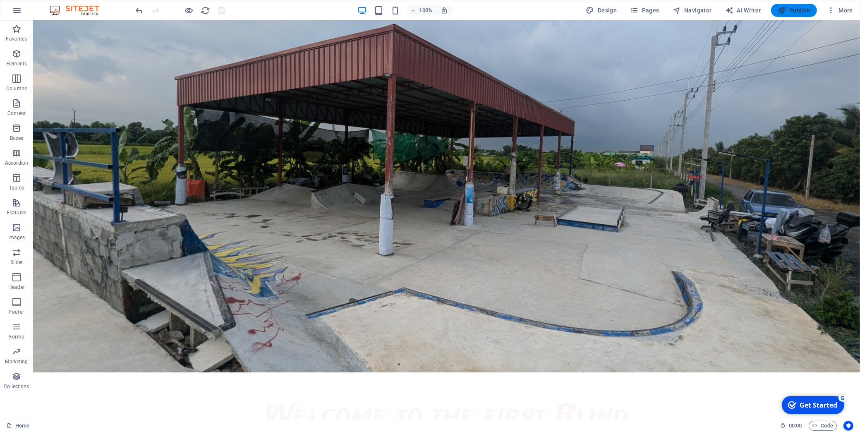
click at [786, 11] on icon "button" at bounding box center [782, 10] width 8 height 8
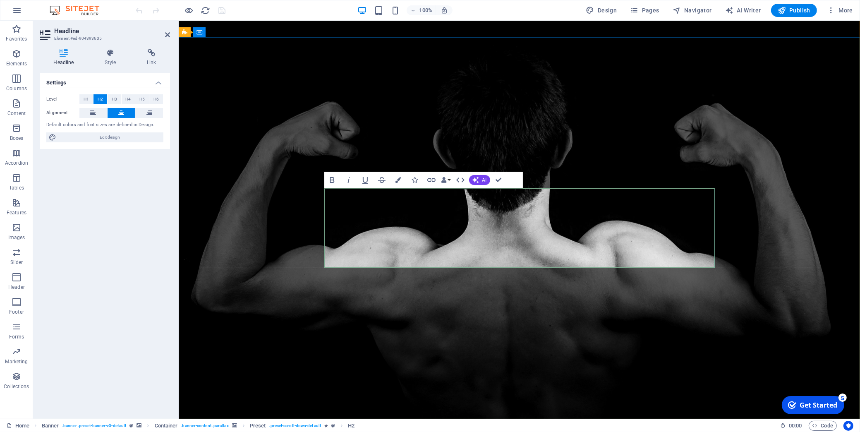
drag, startPoint x: 625, startPoint y: 213, endPoint x: 561, endPoint y: 209, distance: 63.9
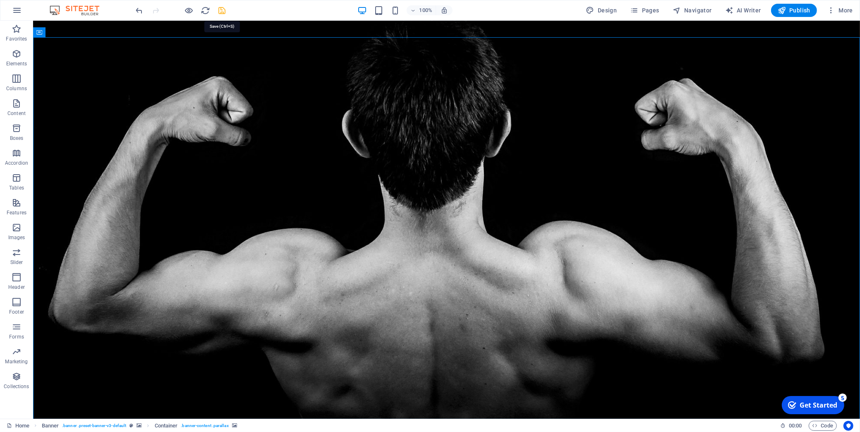
click at [226, 9] on icon "save" at bounding box center [223, 11] width 10 height 10
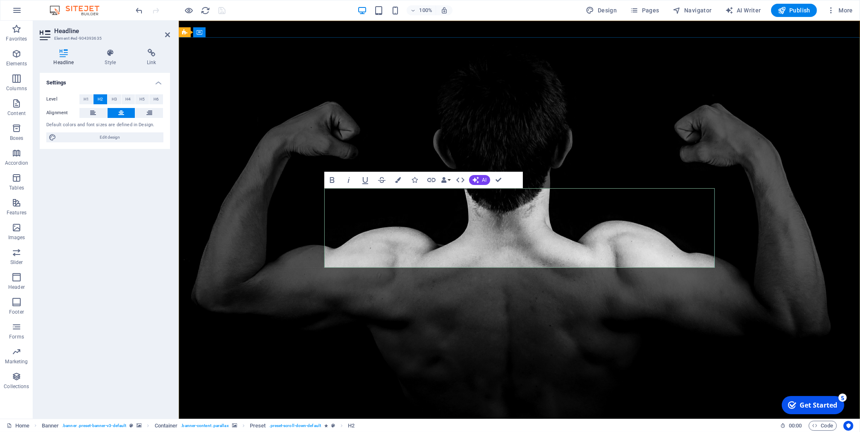
drag, startPoint x: 494, startPoint y: 242, endPoint x: 291, endPoint y: 187, distance: 210.9
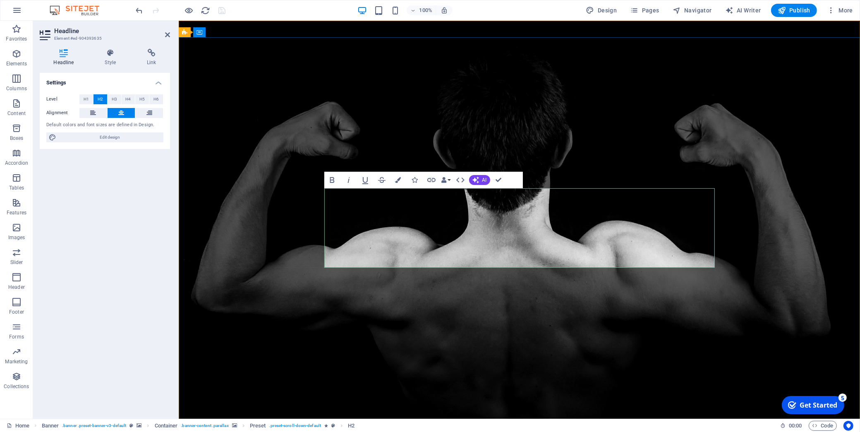
click at [87, 96] on span "H1" at bounding box center [86, 99] width 5 height 10
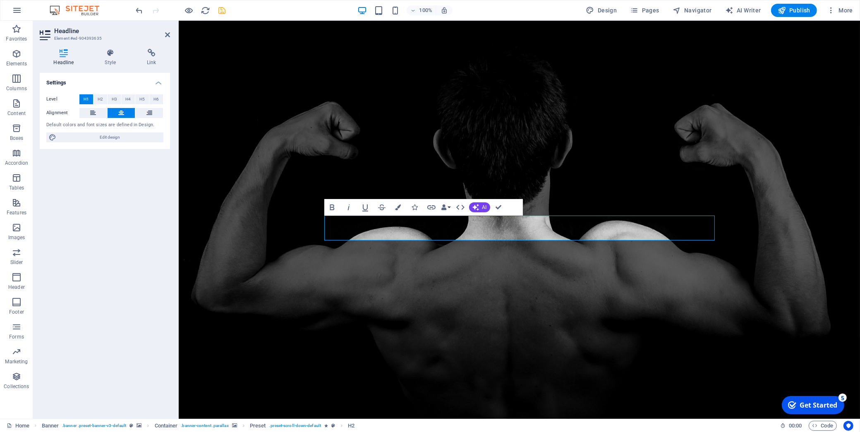
click at [250, 12] on div "100% Design Pages Navigator AI Writer Publish More" at bounding box center [495, 10] width 722 height 13
click at [221, 10] on icon "save" at bounding box center [223, 11] width 10 height 10
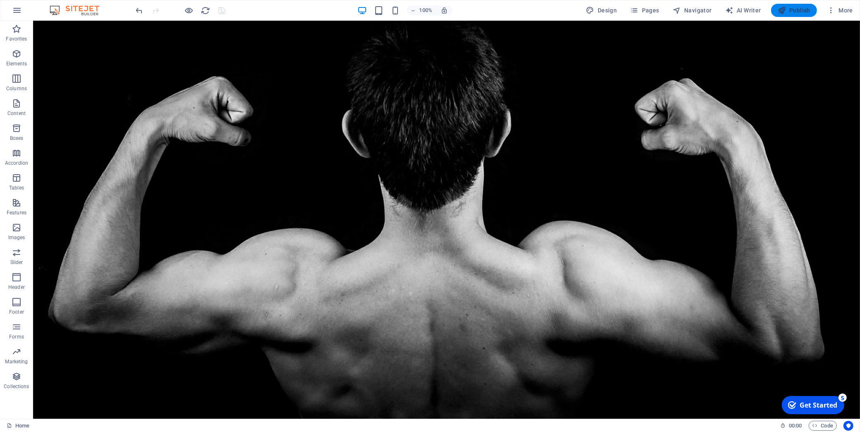
click at [792, 14] on span "Publish" at bounding box center [794, 10] width 33 height 8
